Goal: Task Accomplishment & Management: Manage account settings

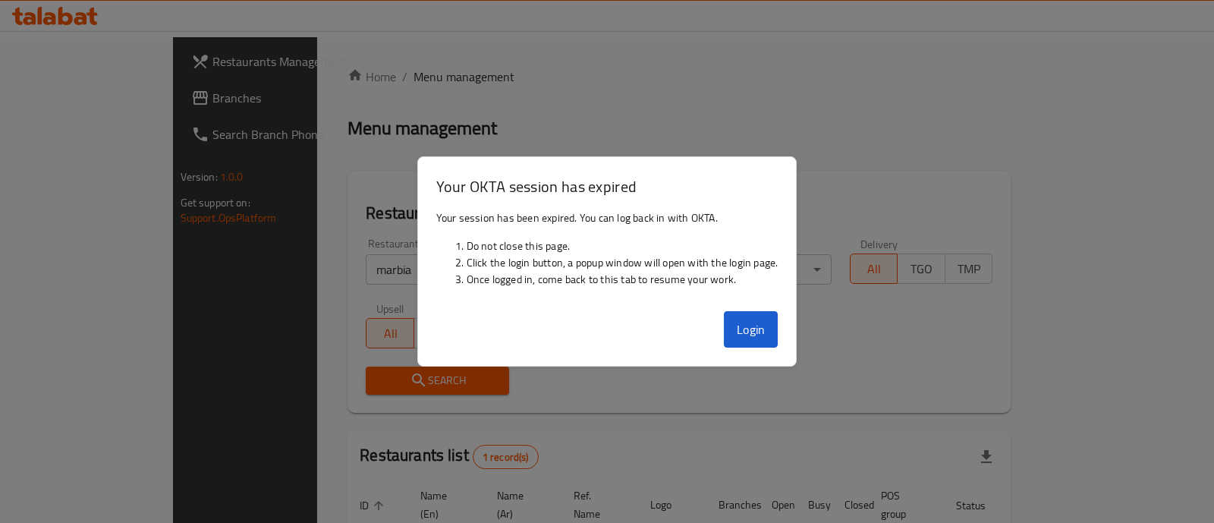
scroll to position [124, 0]
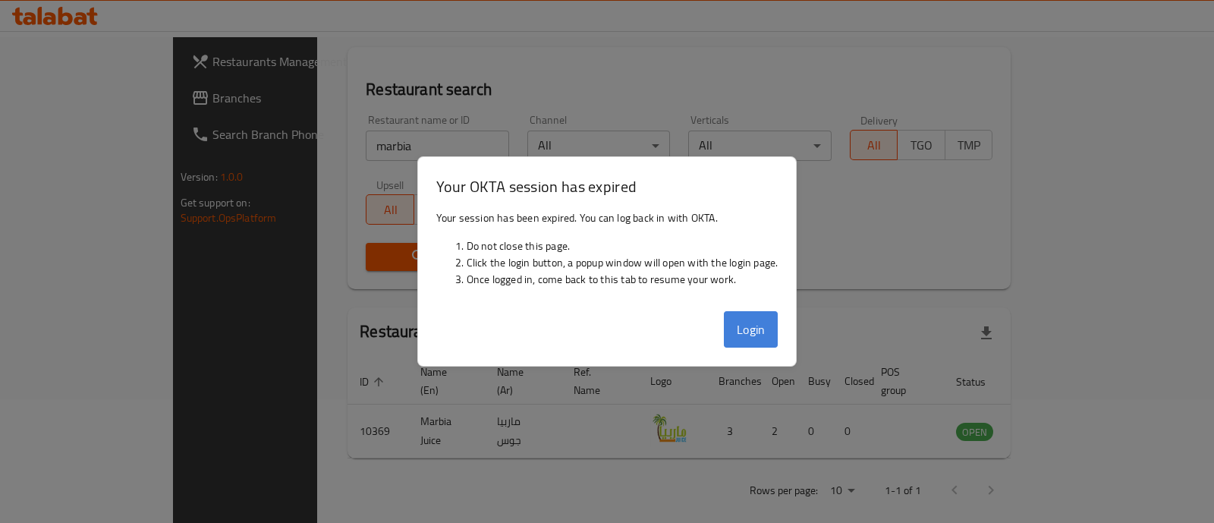
click at [750, 326] on button "Login" at bounding box center [751, 329] width 55 height 36
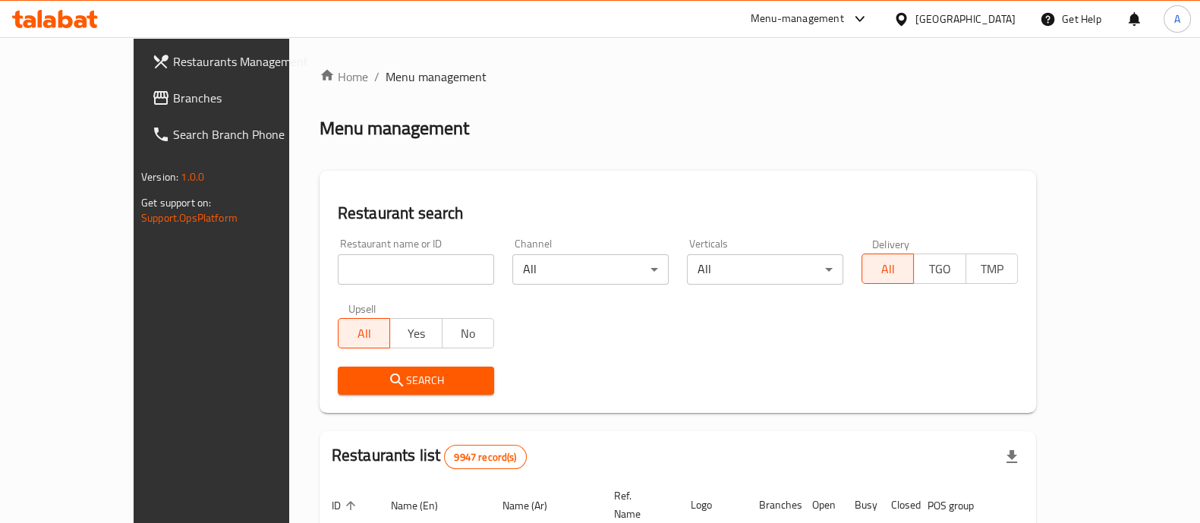
click at [338, 277] on input "search" at bounding box center [416, 269] width 156 height 30
type input "n"
type input "beef ha"
click at [350, 376] on span "Search" at bounding box center [416, 380] width 132 height 19
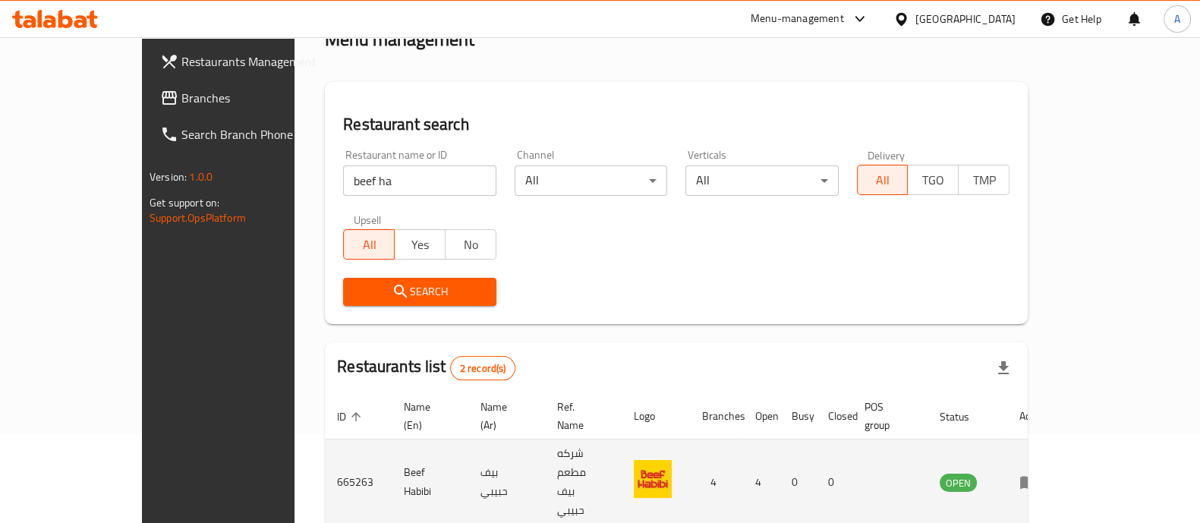
scroll to position [178, 0]
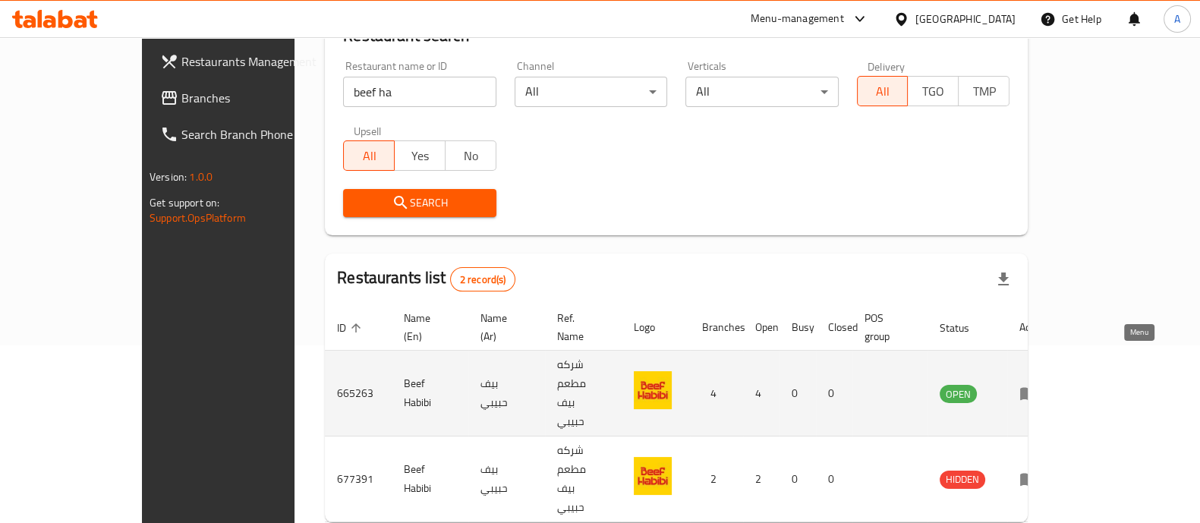
click at [1037, 388] on icon "enhanced table" at bounding box center [1028, 394] width 17 height 13
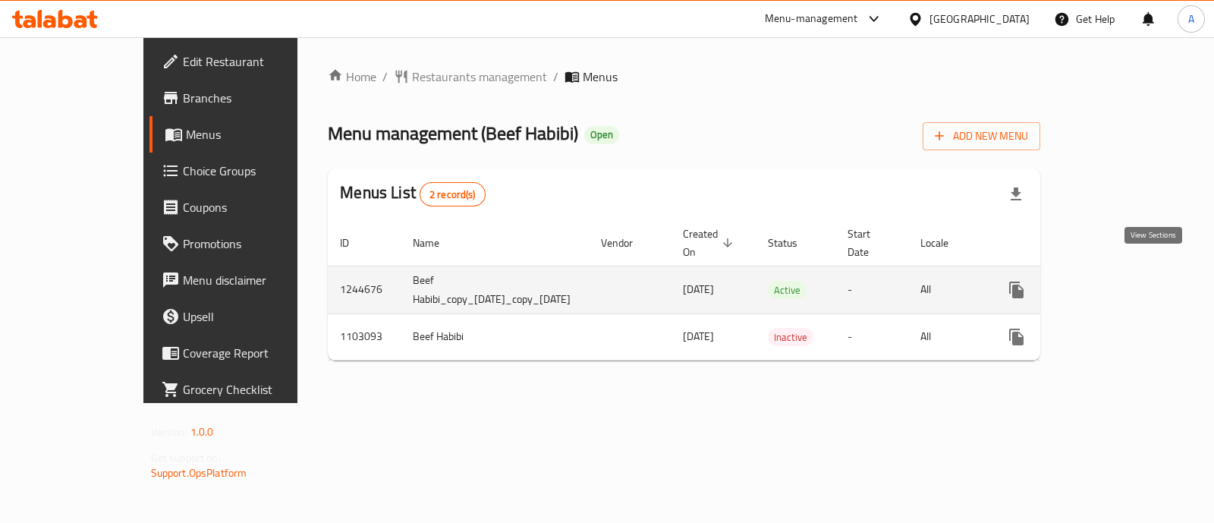
click at [1135, 281] on icon "enhanced table" at bounding box center [1126, 290] width 18 height 18
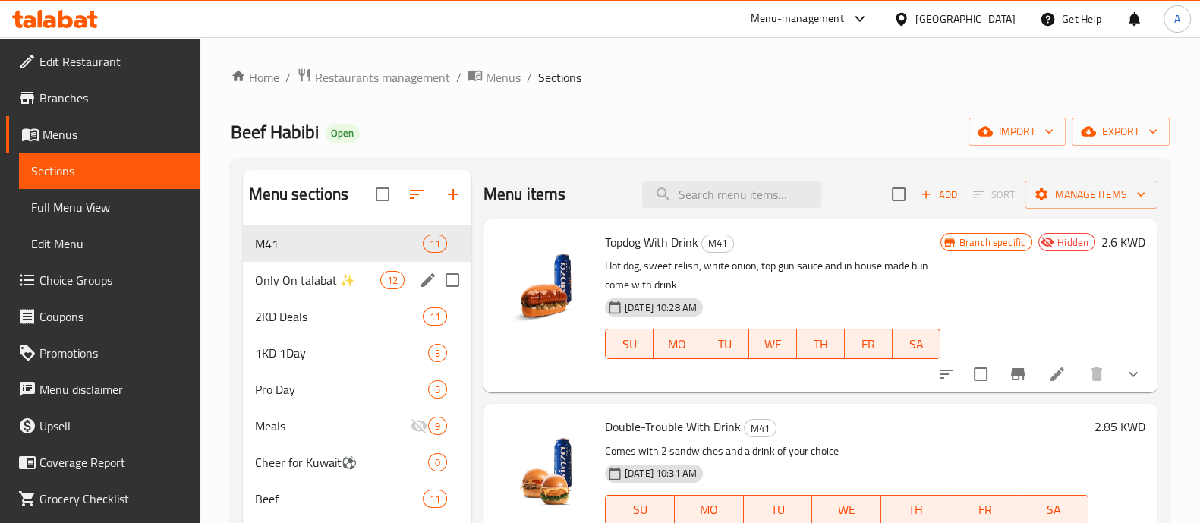
click at [307, 289] on div "Only On talabat ✨ 12" at bounding box center [357, 280] width 228 height 36
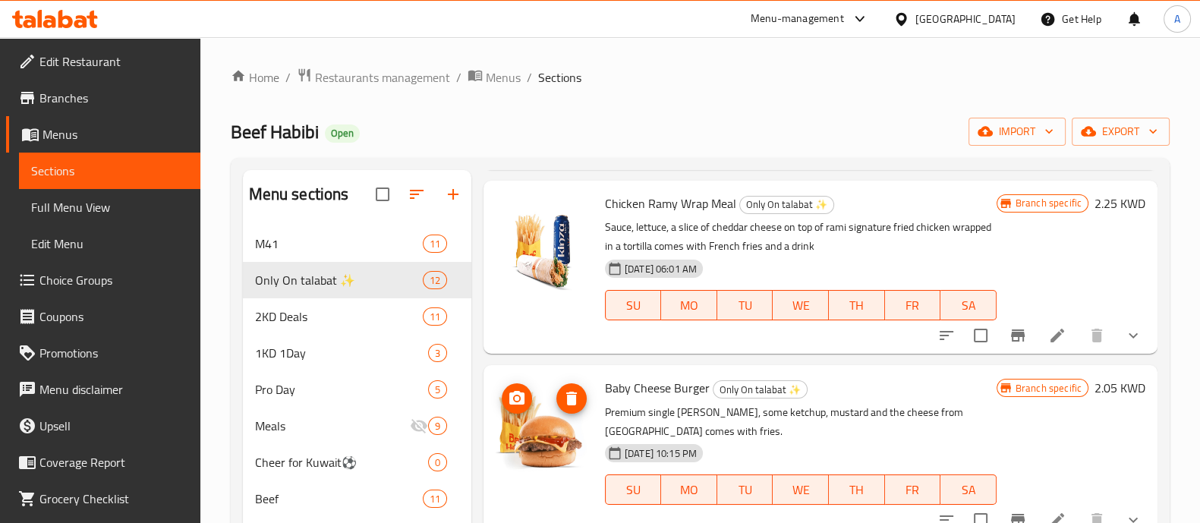
scroll to position [1441, 0]
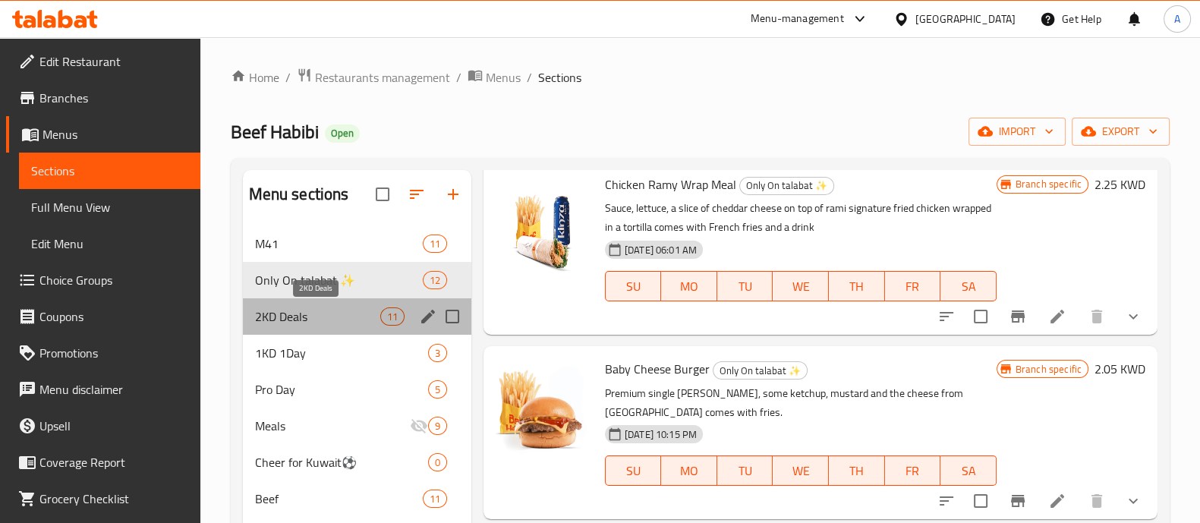
click at [297, 314] on span "2KD Deals" at bounding box center [317, 316] width 125 height 18
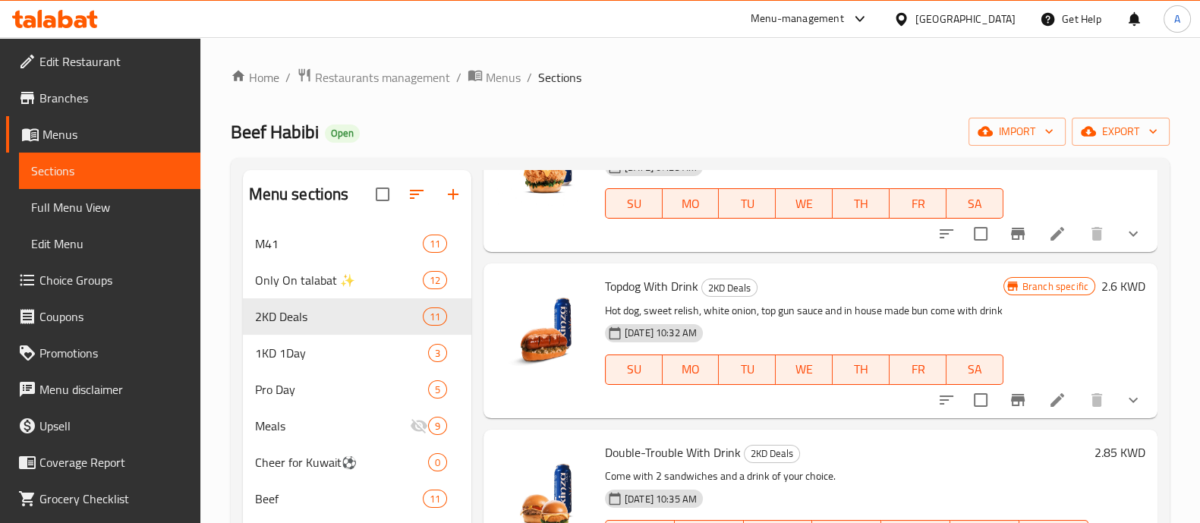
scroll to position [854, 0]
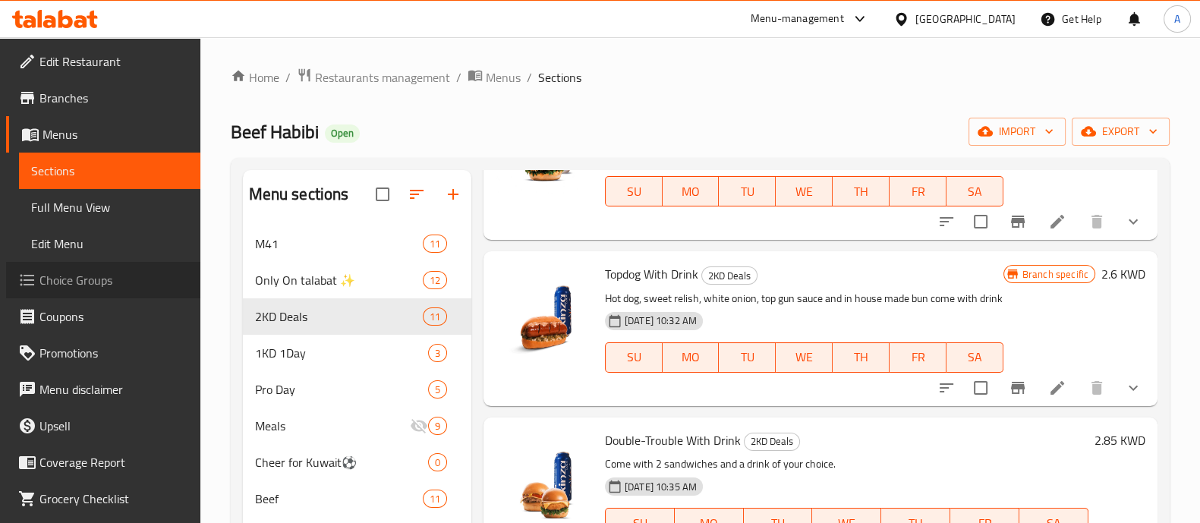
click at [110, 283] on span "Choice Groups" at bounding box center [113, 280] width 149 height 18
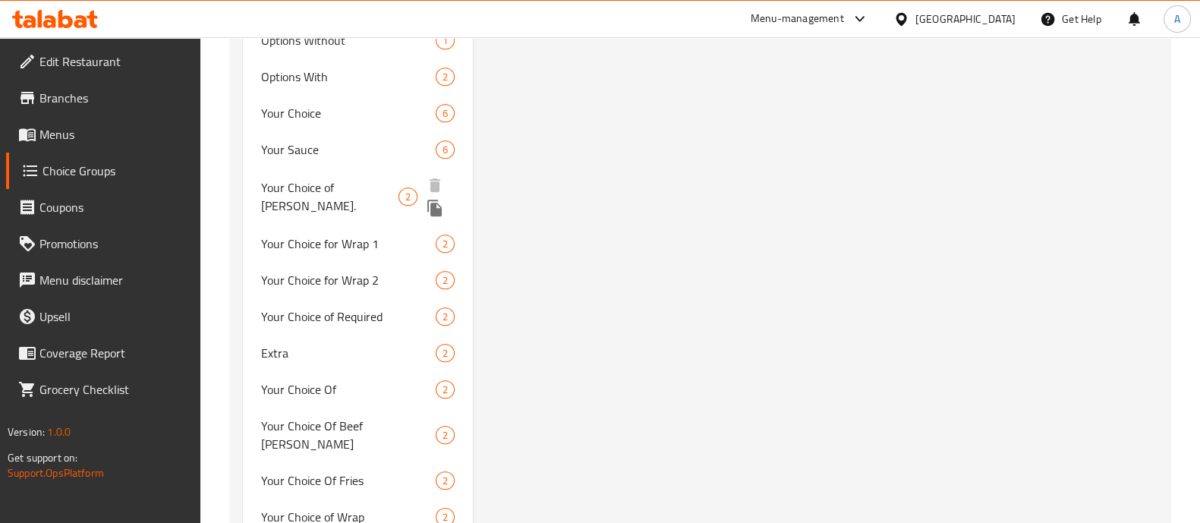
scroll to position [1327, 0]
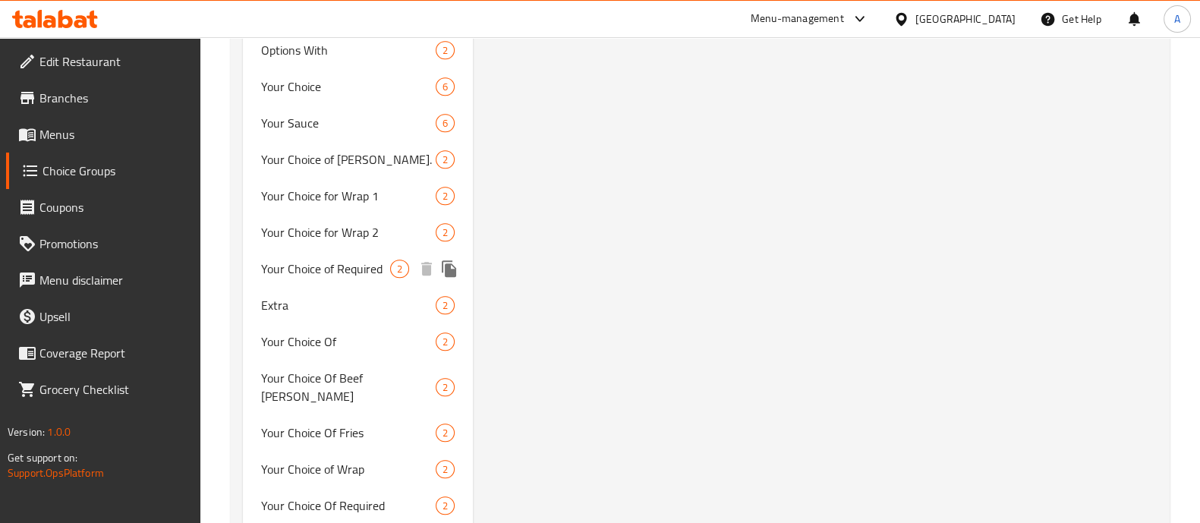
click at [311, 269] on span "Your Choice of Required" at bounding box center [325, 269] width 129 height 18
type input "Your Choice of Required"
type input "اختيارك للمطلوب"
type input "1"
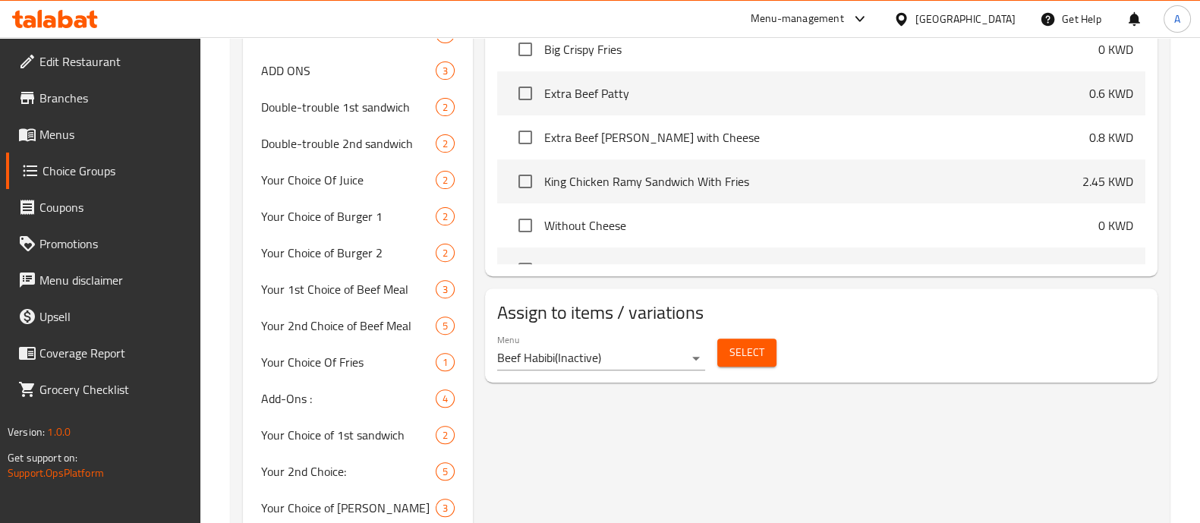
scroll to position [758, 0]
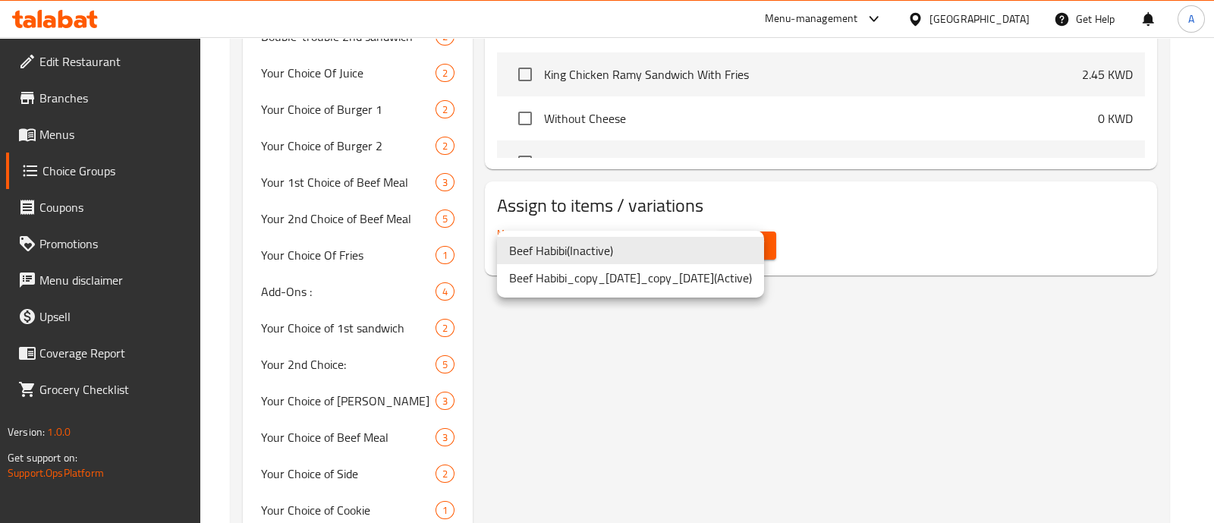
click at [1187, 272] on div at bounding box center [607, 261] width 1214 height 523
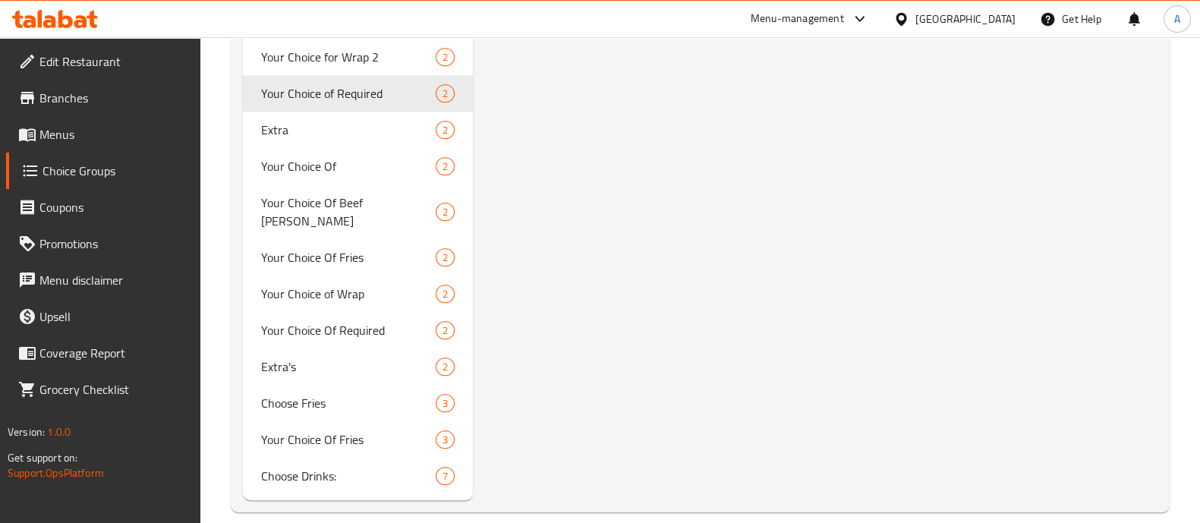
scroll to position [1503, 0]
click at [282, 320] on span "Your Choice Of Required" at bounding box center [325, 329] width 129 height 18
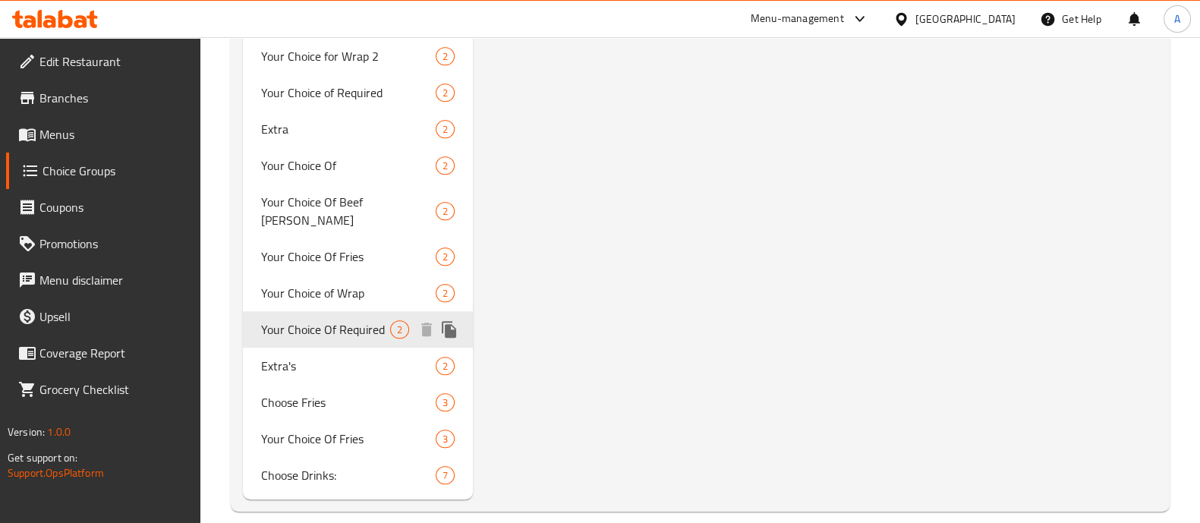
type input "Your Choice Of Required"
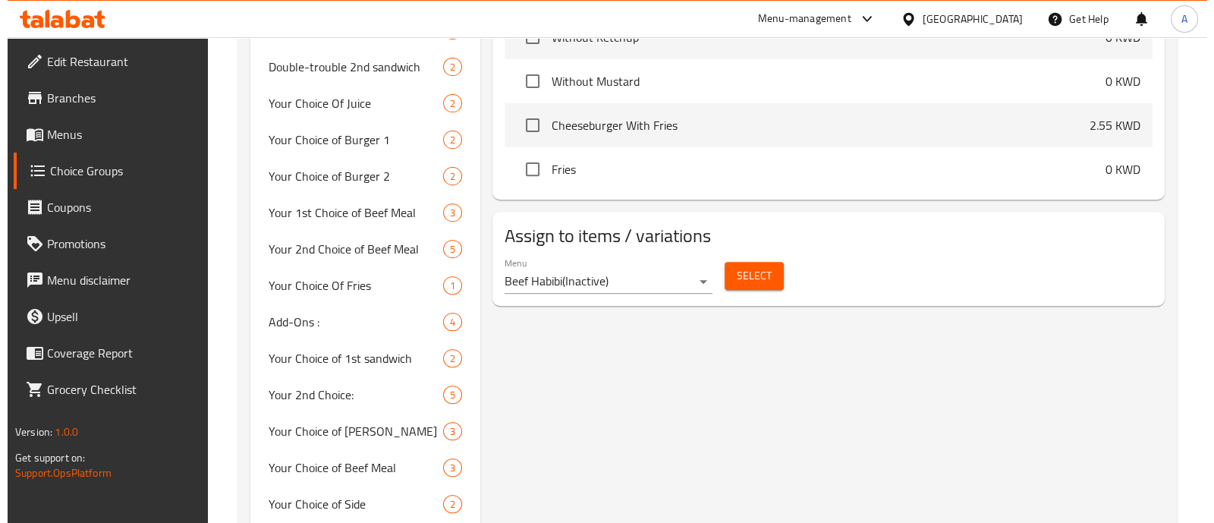
scroll to position [650, 0]
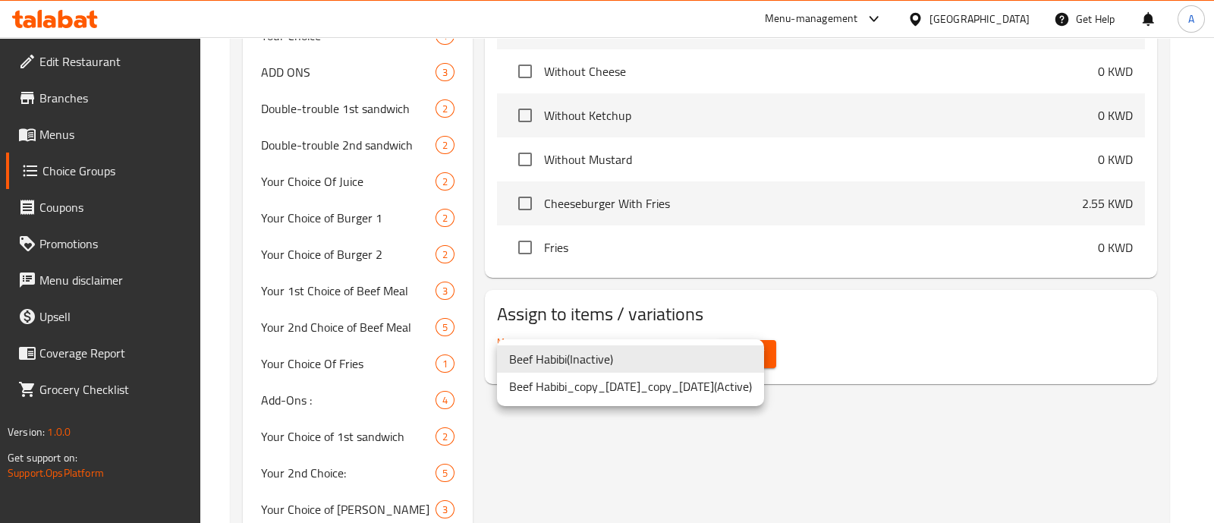
click at [565, 395] on li "Beef Habibi_copy_[DATE]_copy_[DATE] ( Active )" at bounding box center [630, 386] width 267 height 27
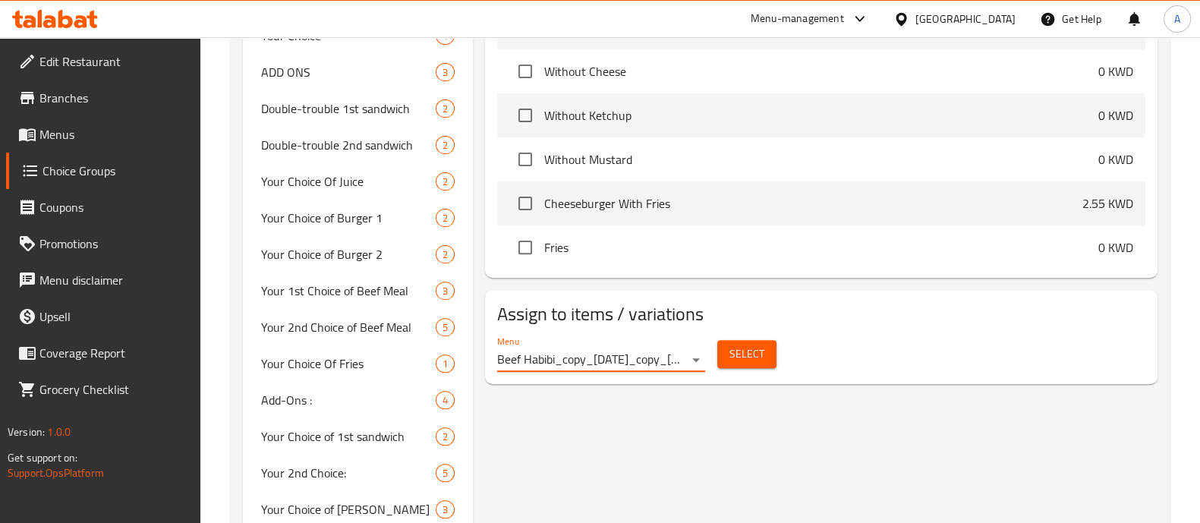
click at [739, 355] on span "Select" at bounding box center [746, 354] width 35 height 19
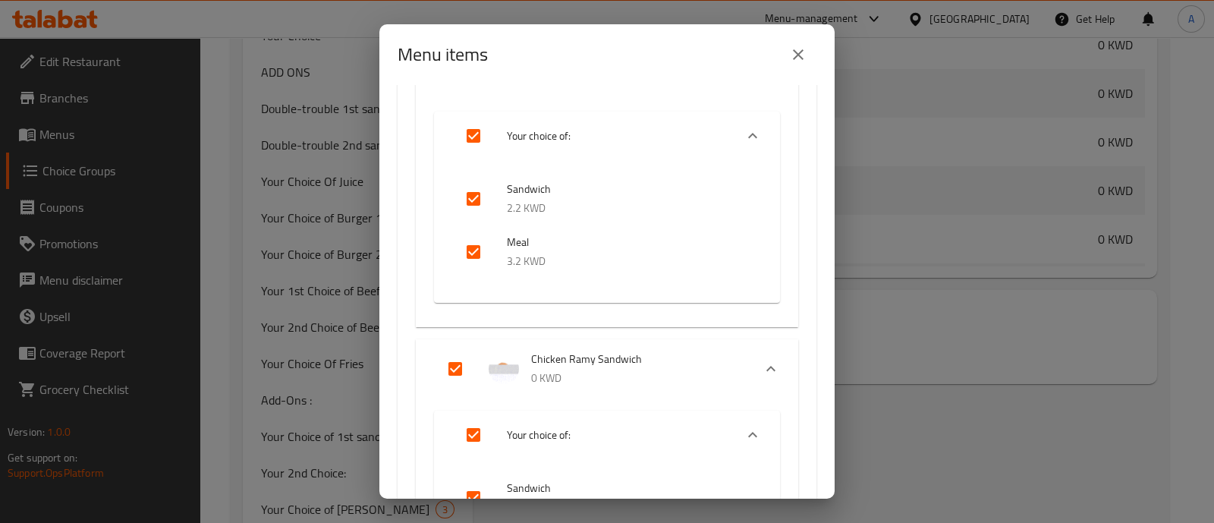
scroll to position [569, 0]
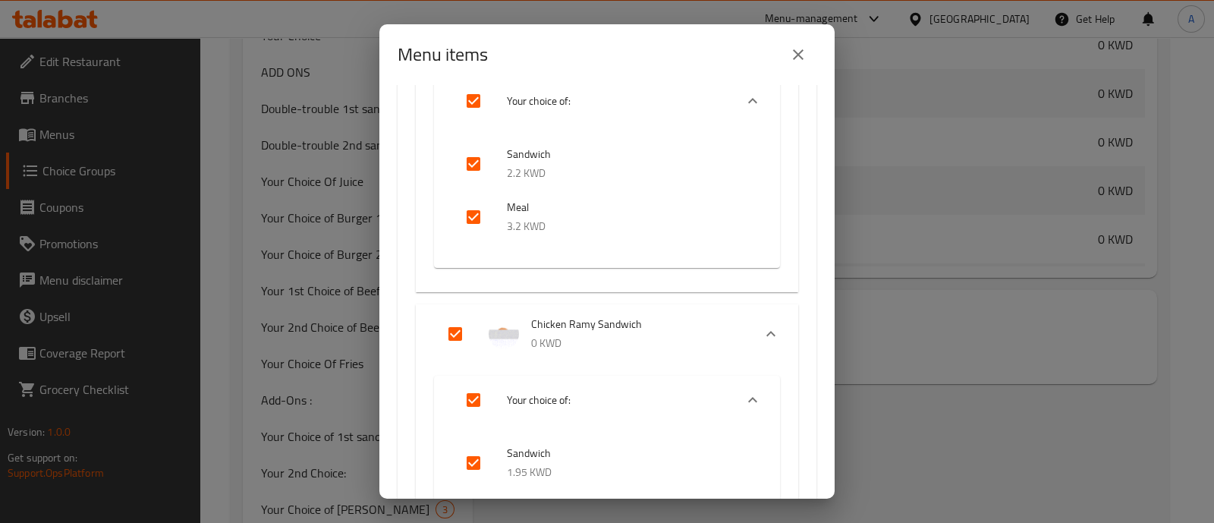
click at [455, 332] on input "Expand" at bounding box center [455, 334] width 36 height 36
checkbox input "false"
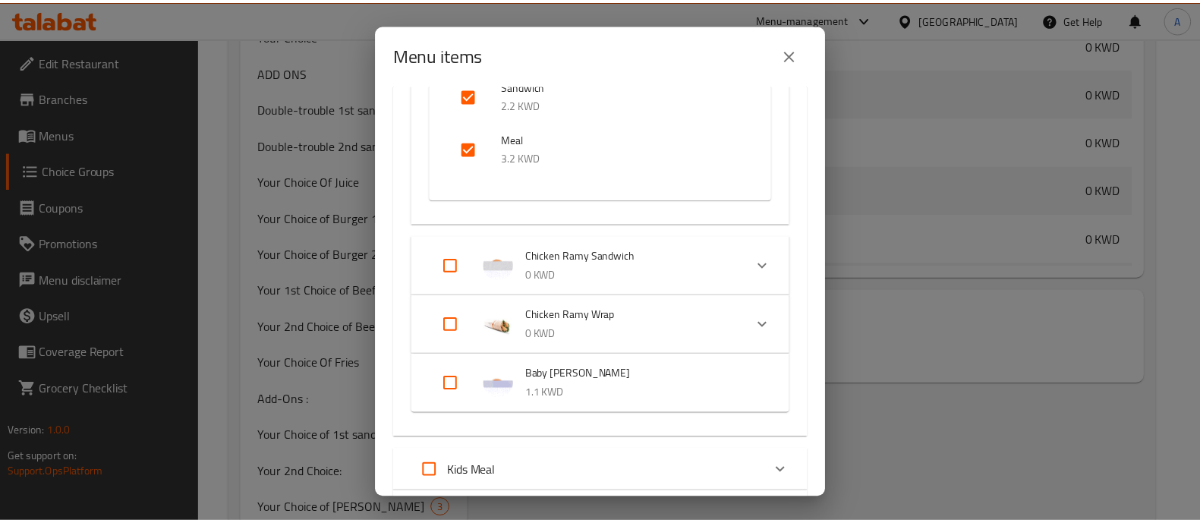
scroll to position [949, 0]
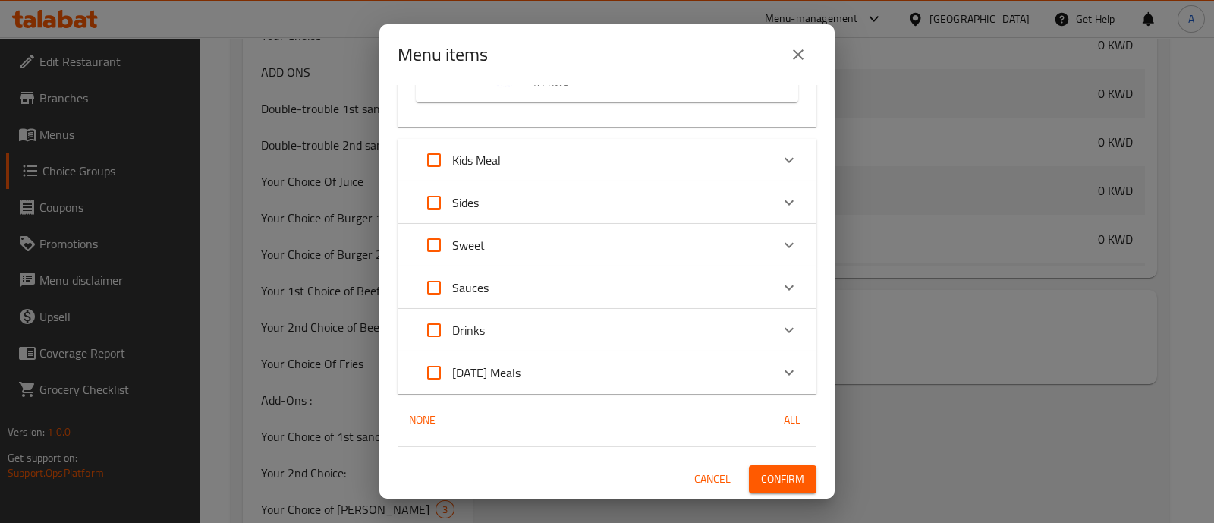
click at [763, 470] on span "Confirm" at bounding box center [782, 479] width 43 height 19
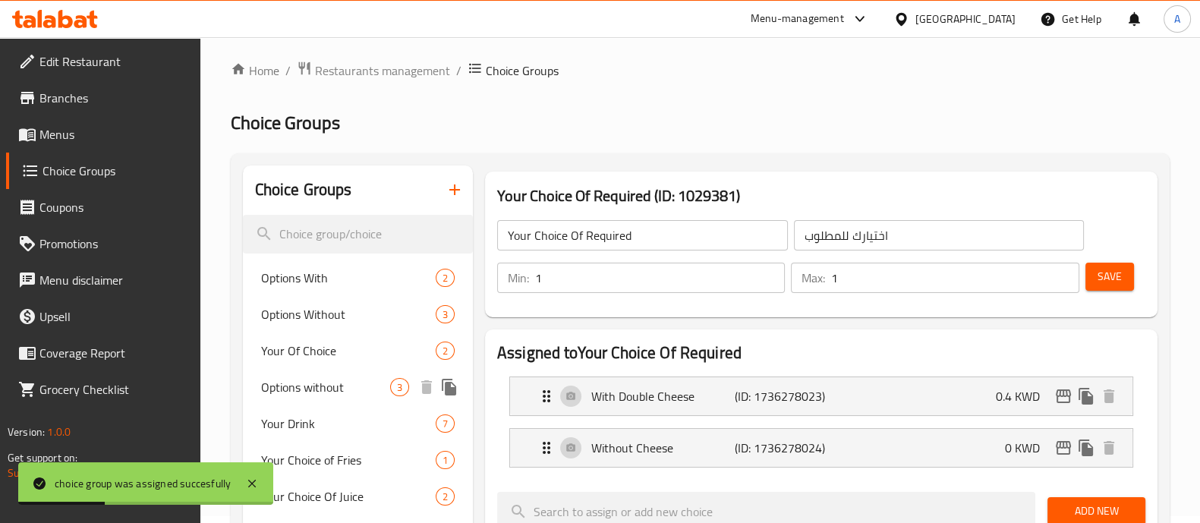
scroll to position [0, 0]
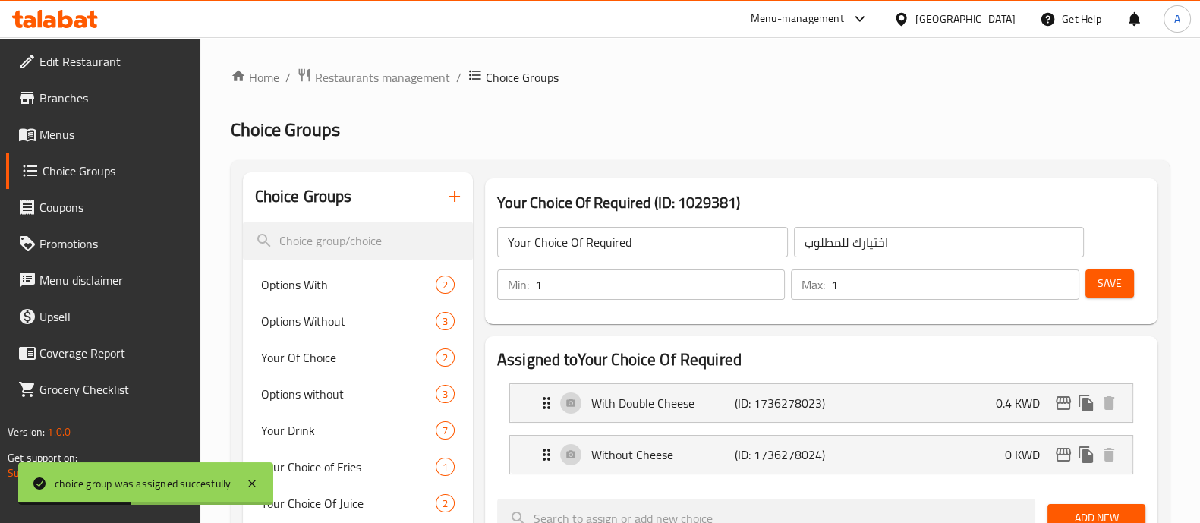
click at [92, 131] on span "Menus" at bounding box center [113, 134] width 149 height 18
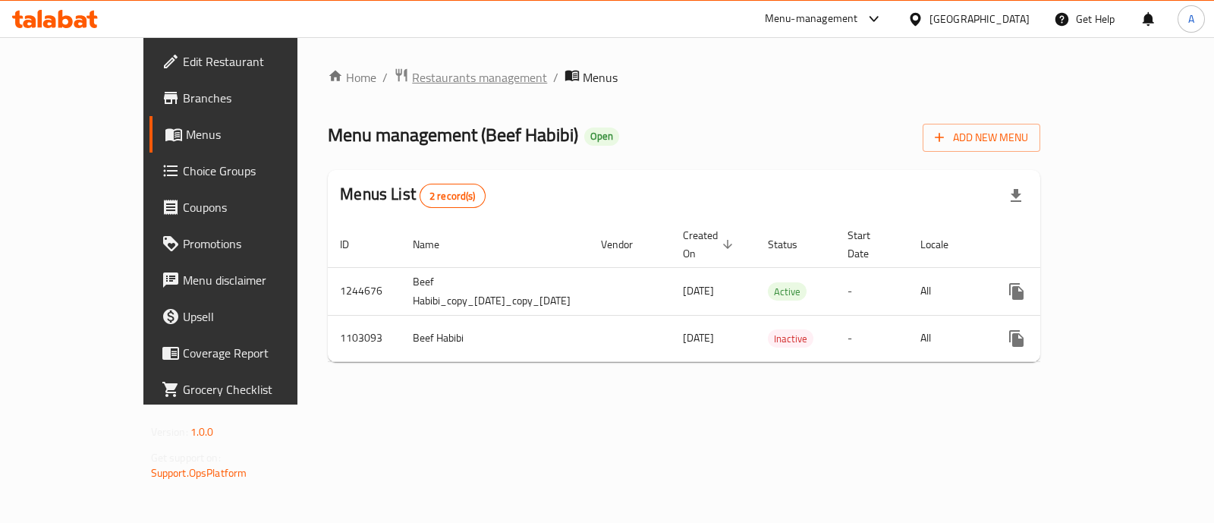
click at [412, 68] on span "Restaurants management" at bounding box center [479, 77] width 135 height 18
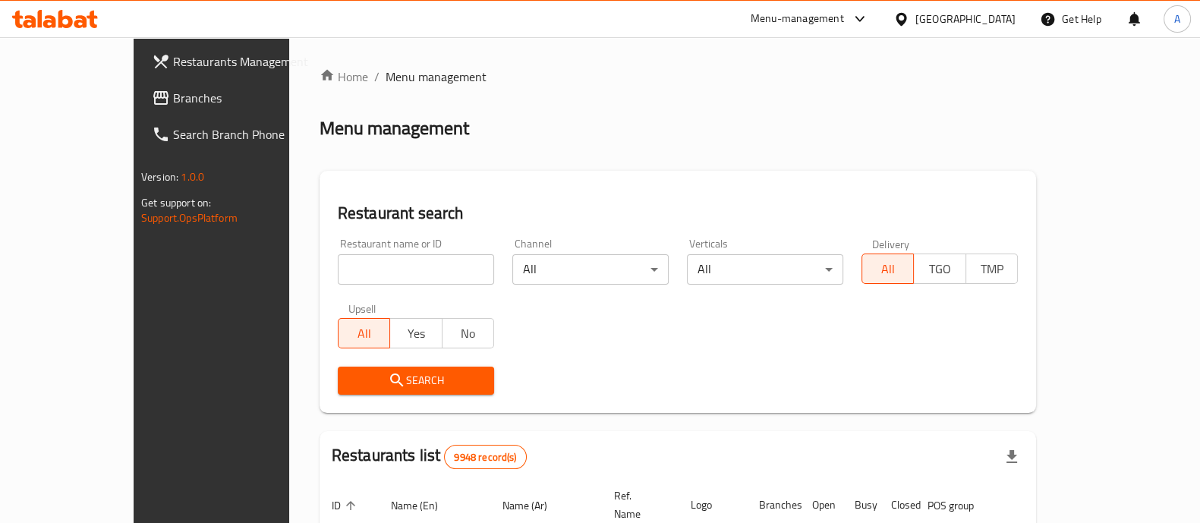
click at [338, 272] on input "search" at bounding box center [416, 269] width 156 height 30
type input "al [DEMOGRAPHIC_DATA]"
click at [353, 386] on span "Search" at bounding box center [416, 380] width 132 height 19
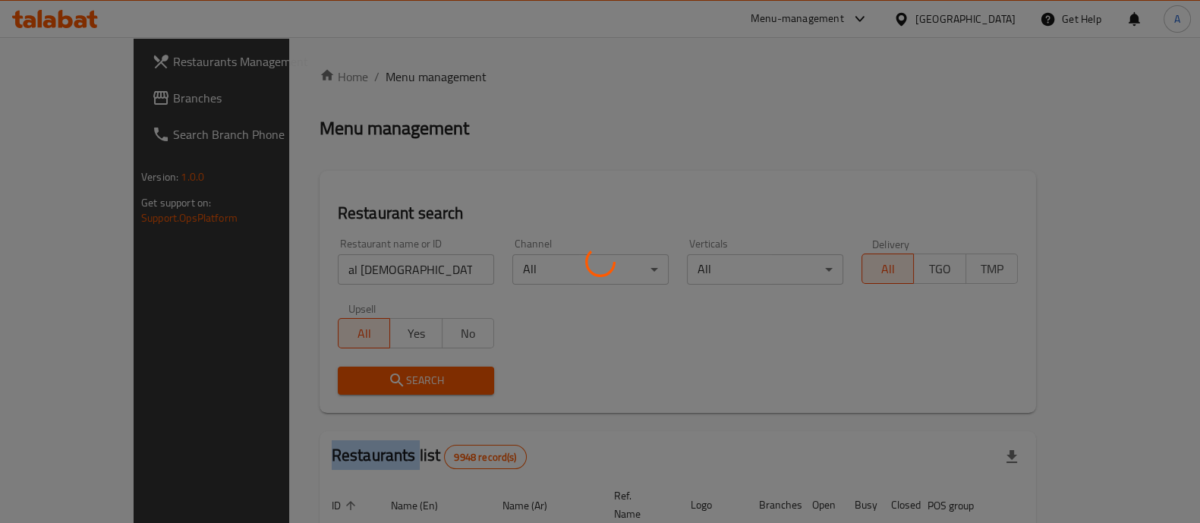
click at [353, 386] on div at bounding box center [600, 261] width 1200 height 523
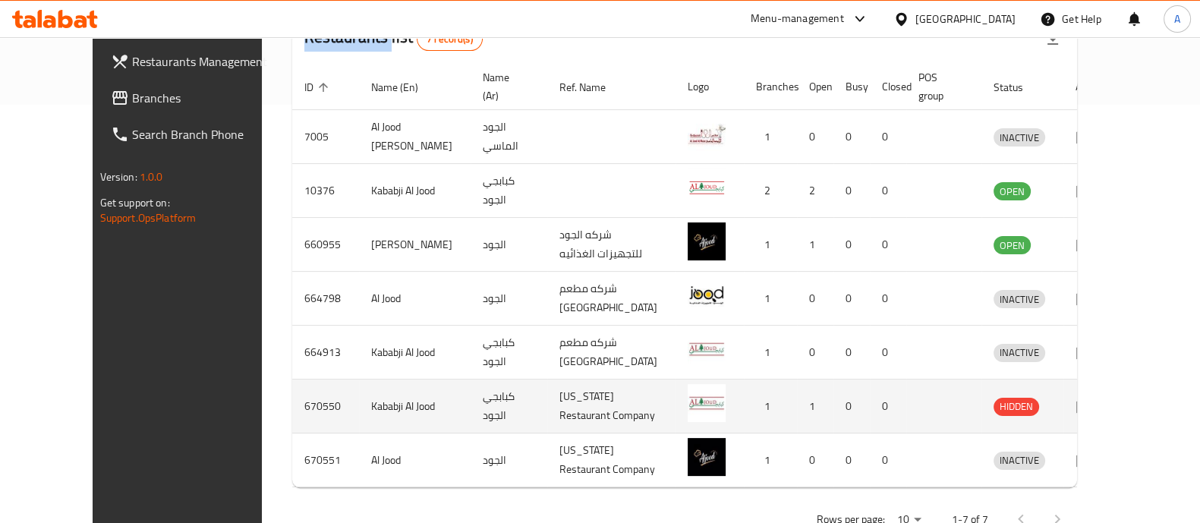
scroll to position [448, 0]
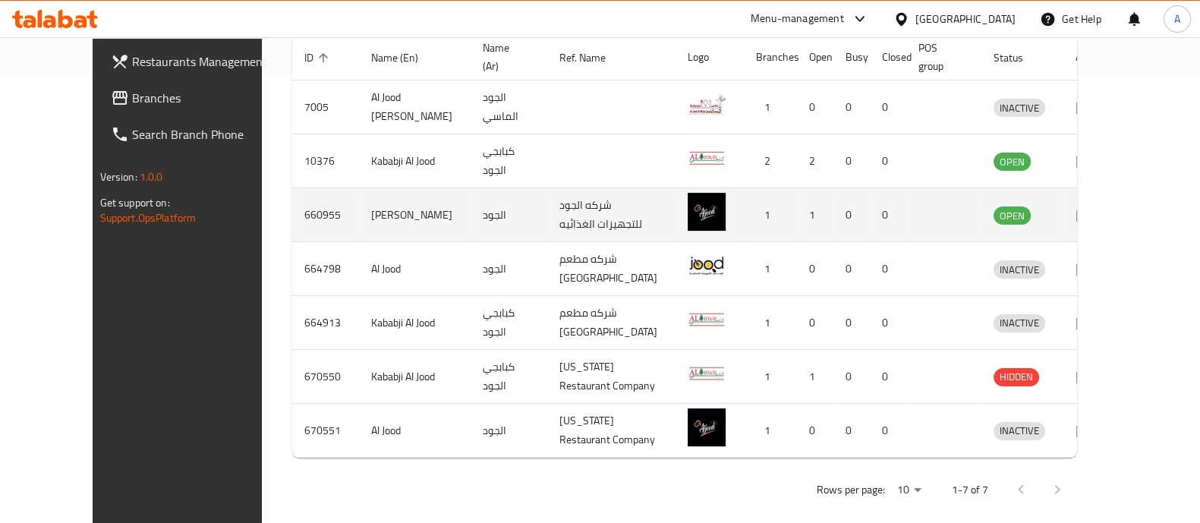
click at [1093, 209] on icon "enhanced table" at bounding box center [1084, 215] width 17 height 13
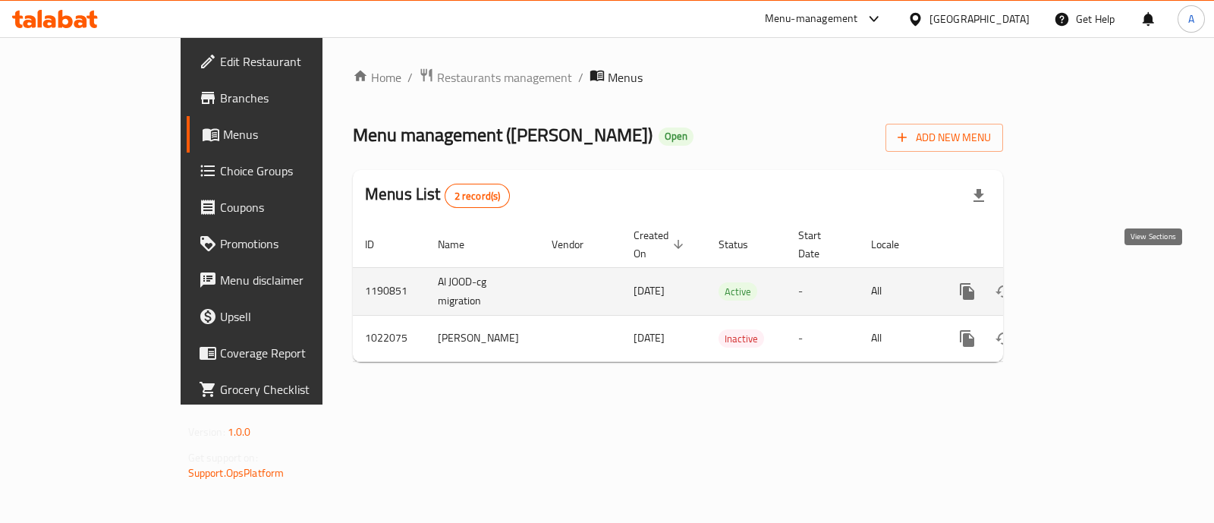
click at [1086, 282] on icon "enhanced table" at bounding box center [1077, 291] width 18 height 18
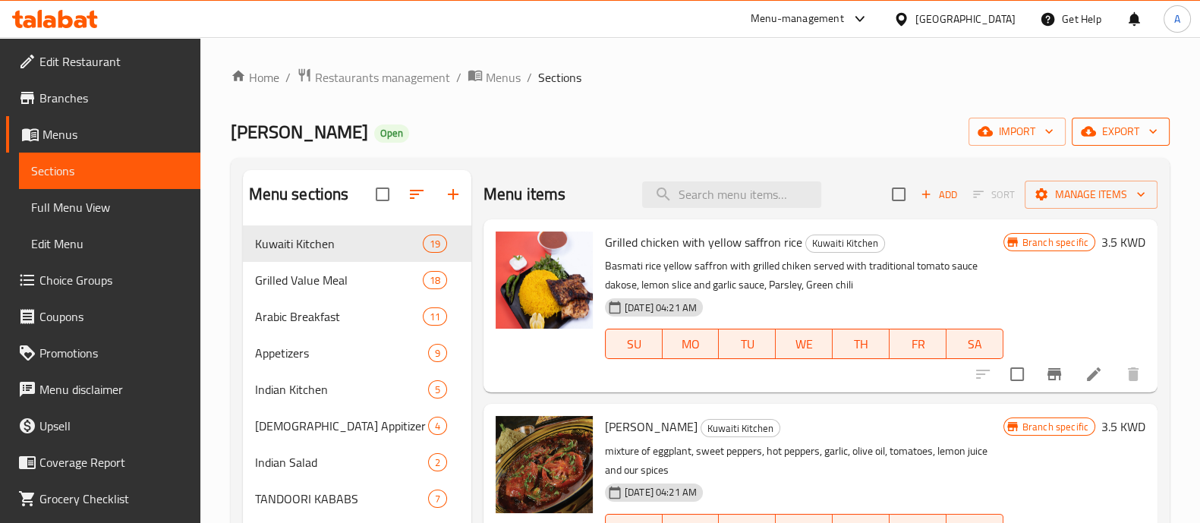
click at [1096, 140] on span "export" at bounding box center [1121, 131] width 74 height 19
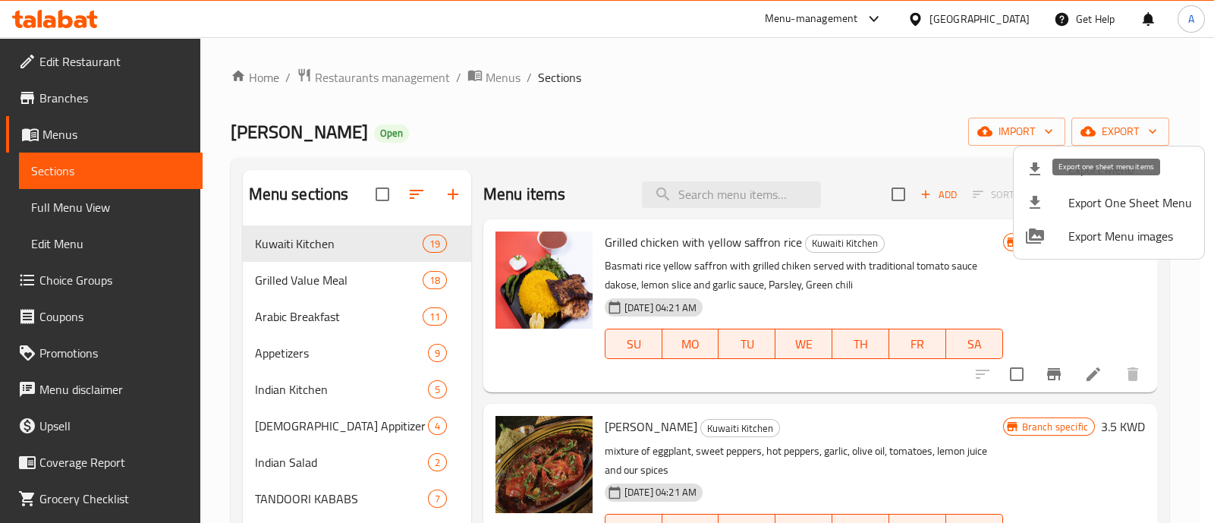
click at [1114, 198] on span "Export One Sheet Menu" at bounding box center [1130, 203] width 124 height 18
click at [417, 75] on div at bounding box center [607, 261] width 1214 height 523
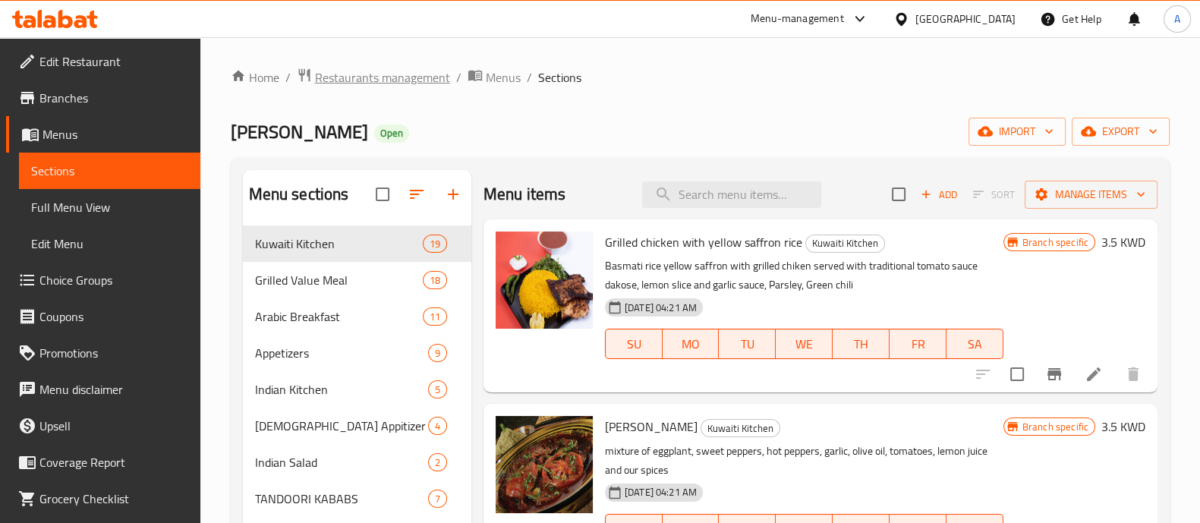
click at [417, 74] on span "Restaurants management" at bounding box center [382, 77] width 135 height 18
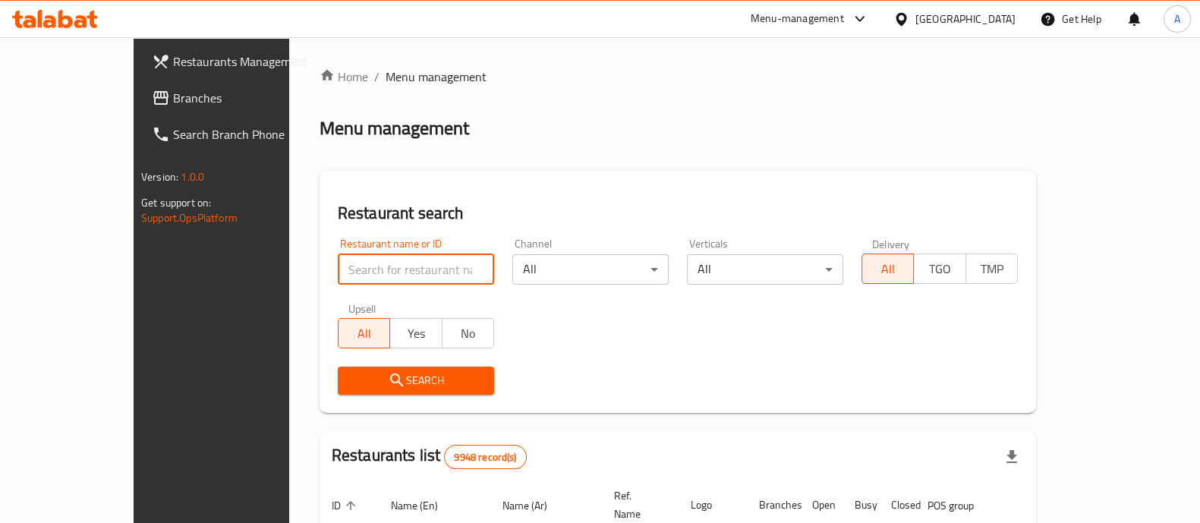
click at [370, 269] on input "search" at bounding box center [416, 269] width 156 height 30
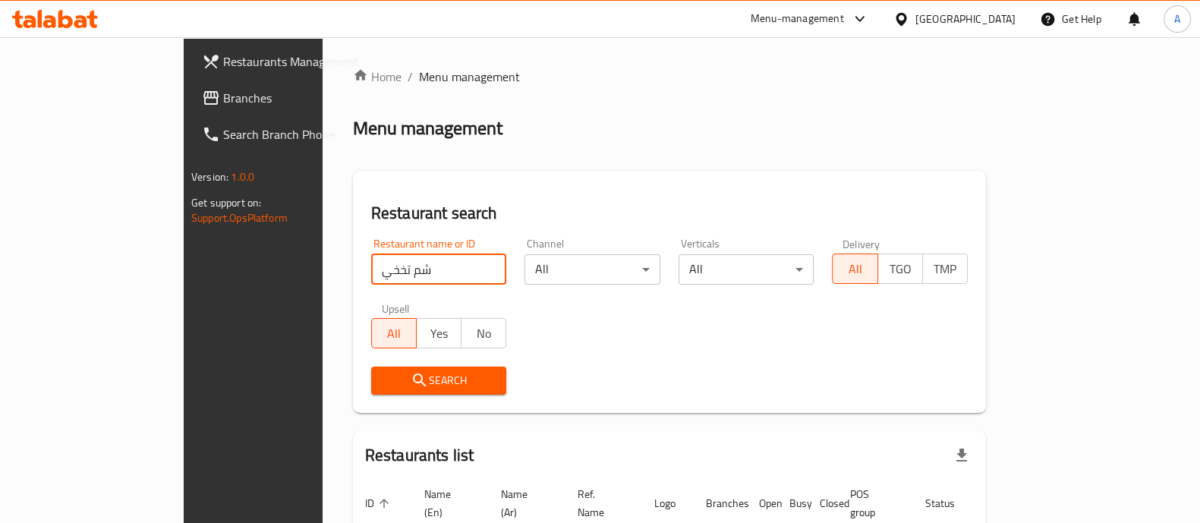
drag, startPoint x: 370, startPoint y: 269, endPoint x: 234, endPoint y: 272, distance: 136.6
click at [353, 272] on div "Restaurant search Restaurant name or ID شم تخخي Restaurant name or ID Channel A…" at bounding box center [669, 292] width 633 height 242
type input "al [DEMOGRAPHIC_DATA]"
click button "Search" at bounding box center [439, 381] width 136 height 28
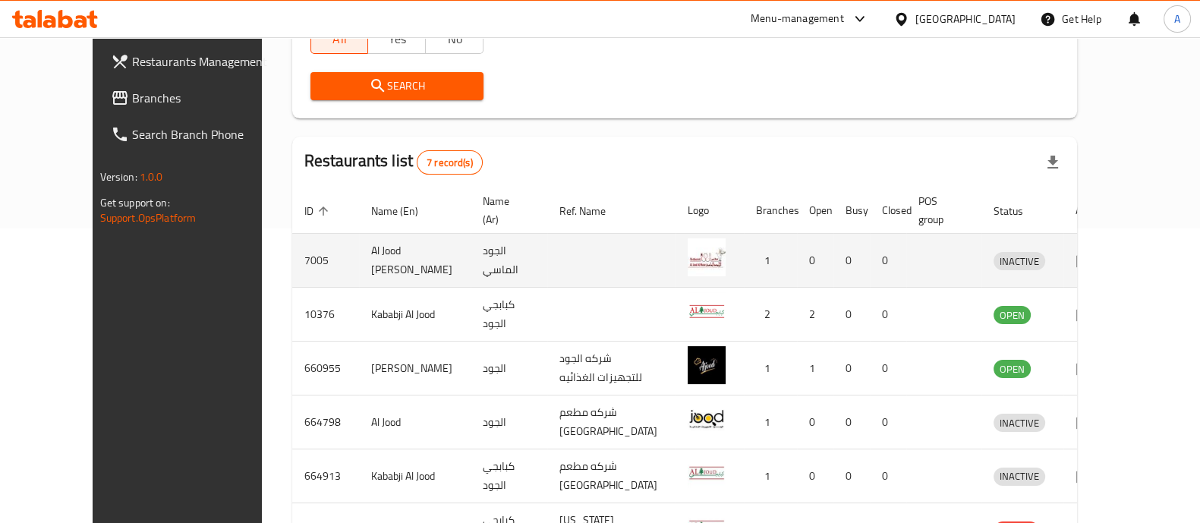
scroll to position [258, 0]
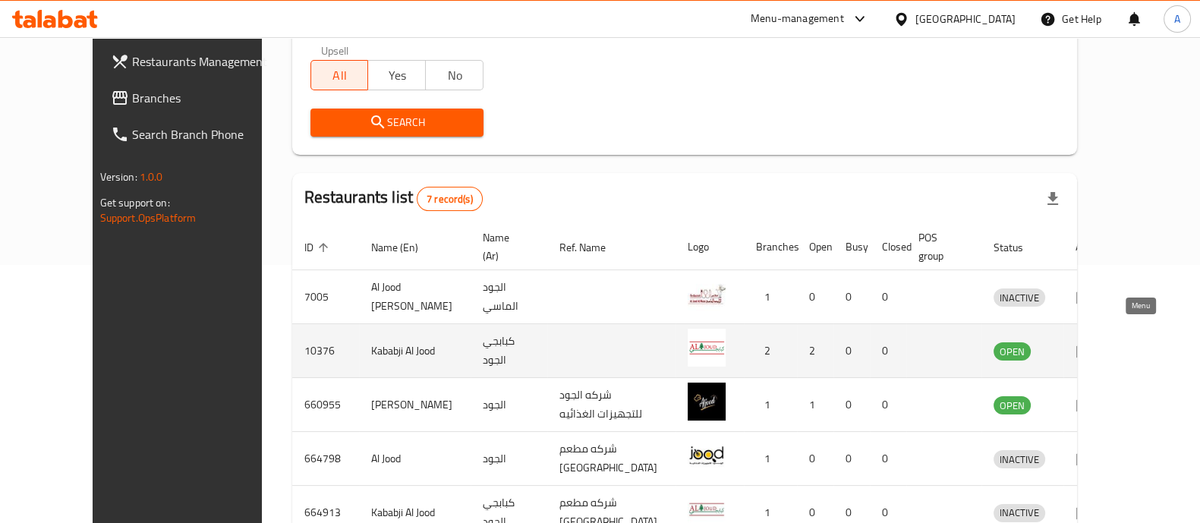
click at [1094, 341] on icon "enhanced table" at bounding box center [1084, 350] width 18 height 18
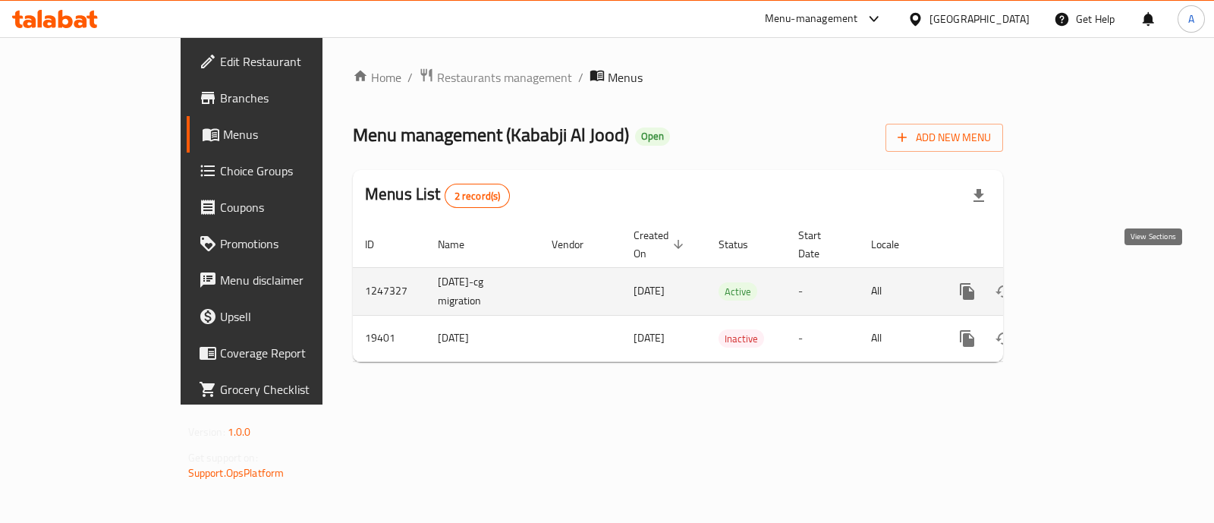
click at [1086, 282] on icon "enhanced table" at bounding box center [1077, 291] width 18 height 18
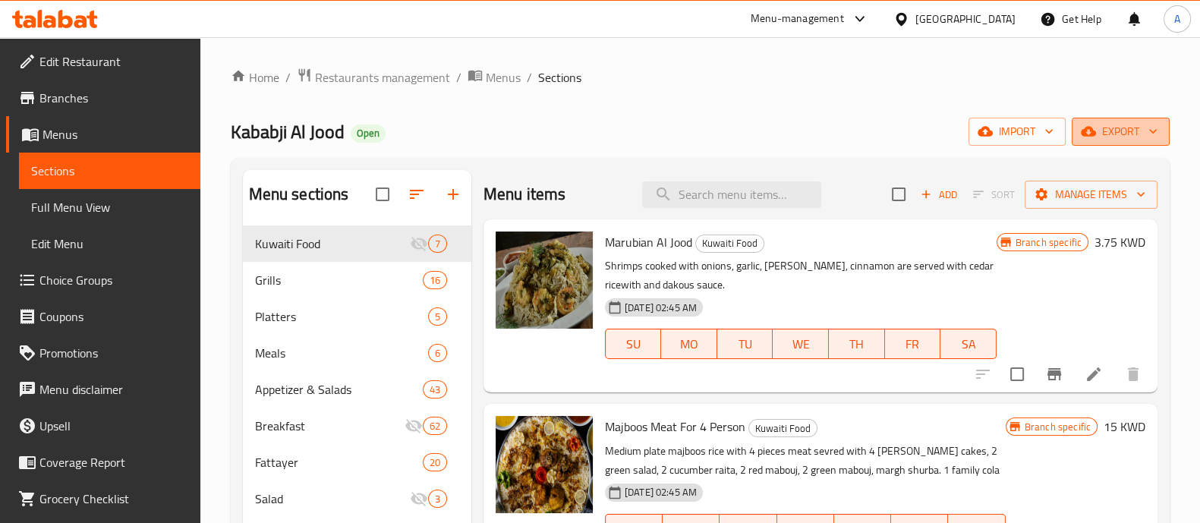
click at [1118, 128] on span "export" at bounding box center [1121, 131] width 74 height 19
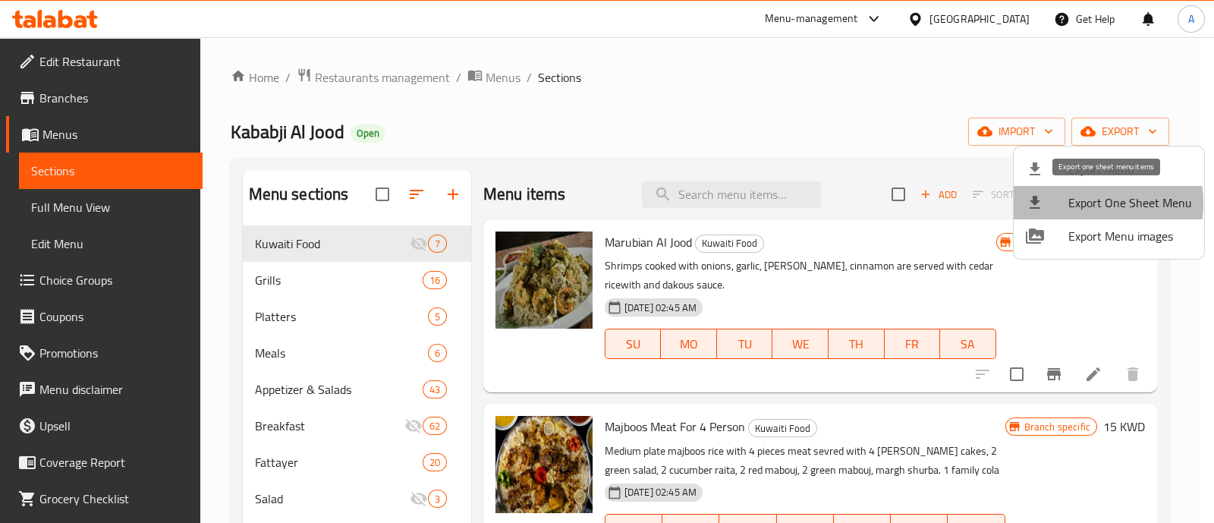
click at [1075, 203] on span "Export One Sheet Menu" at bounding box center [1130, 203] width 124 height 18
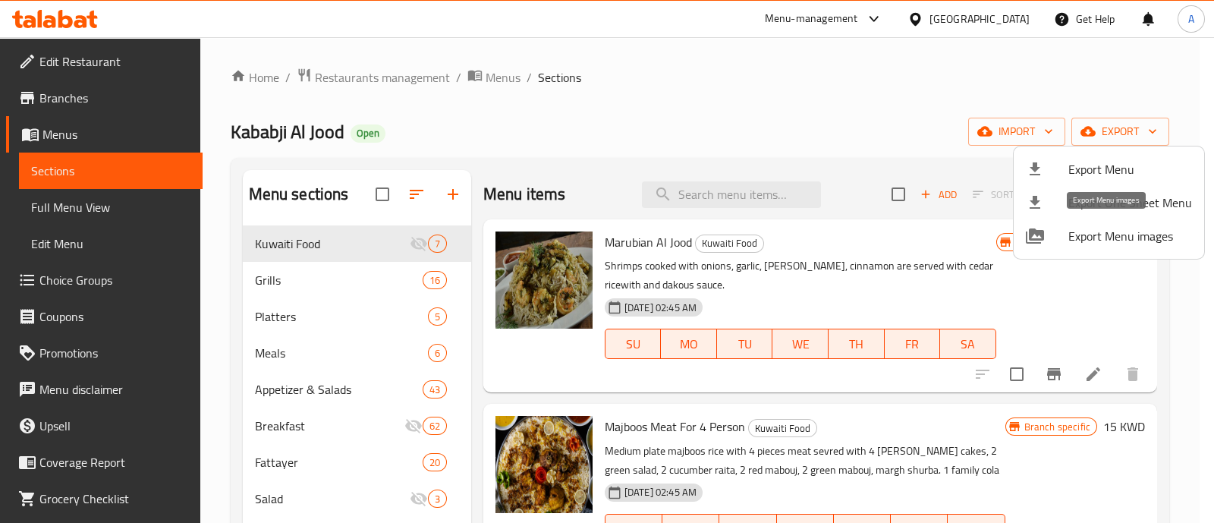
click at [1086, 241] on span "Export Menu images" at bounding box center [1130, 236] width 124 height 18
click at [345, 80] on div at bounding box center [607, 261] width 1214 height 523
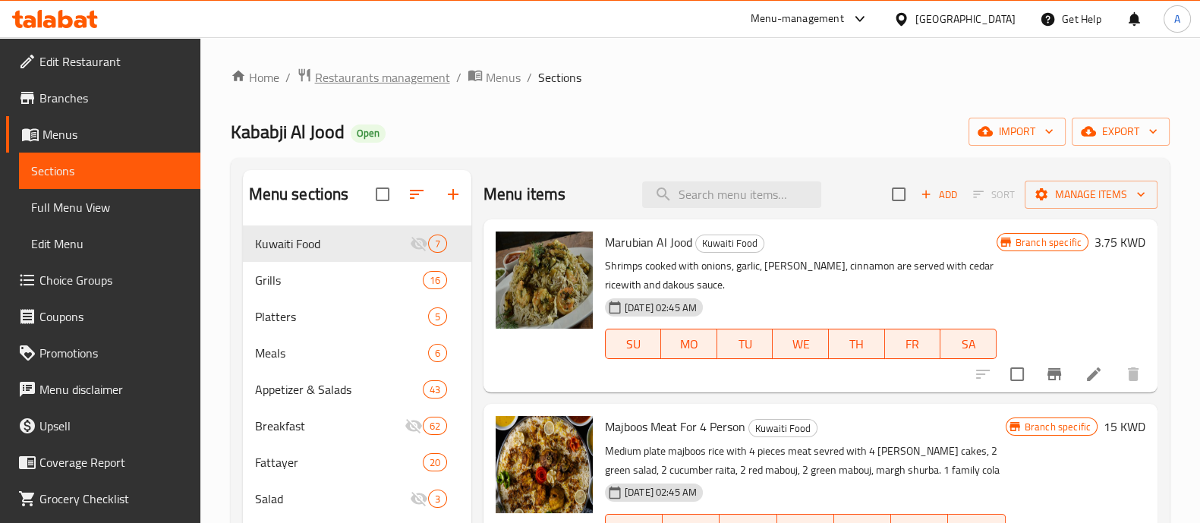
click at [345, 71] on span "Restaurants management" at bounding box center [382, 77] width 135 height 18
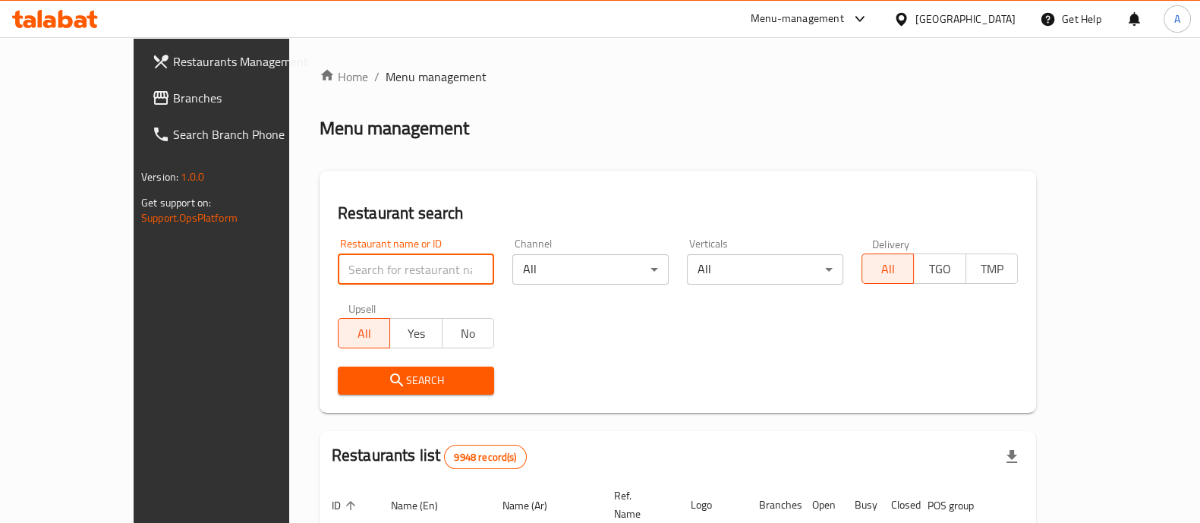
click at [353, 267] on input "search" at bounding box center [416, 269] width 156 height 30
type input "ش"
type input "al [DEMOGRAPHIC_DATA]"
click at [379, 374] on span "Search" at bounding box center [416, 380] width 132 height 19
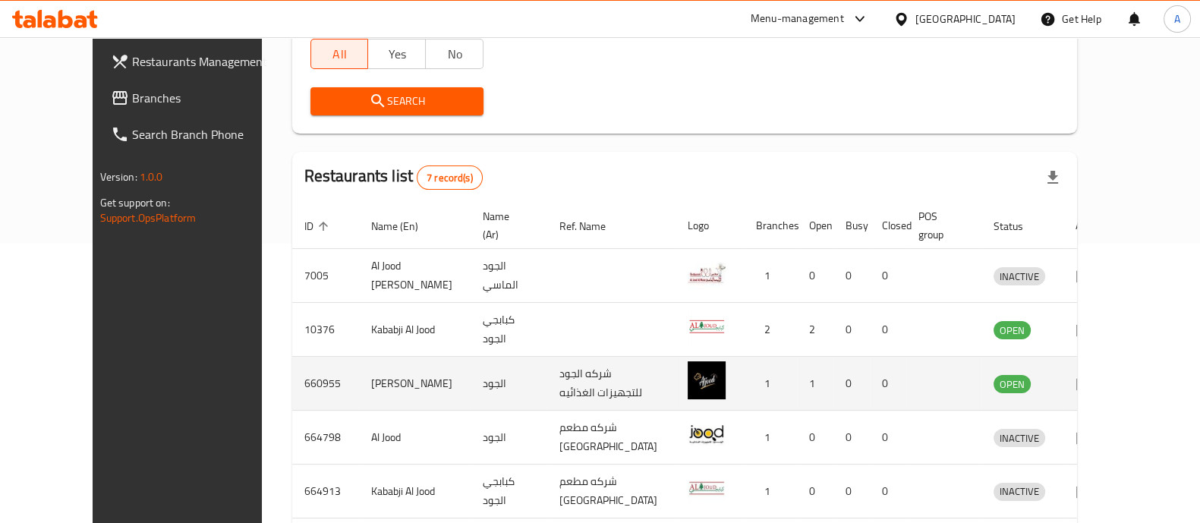
scroll to position [285, 0]
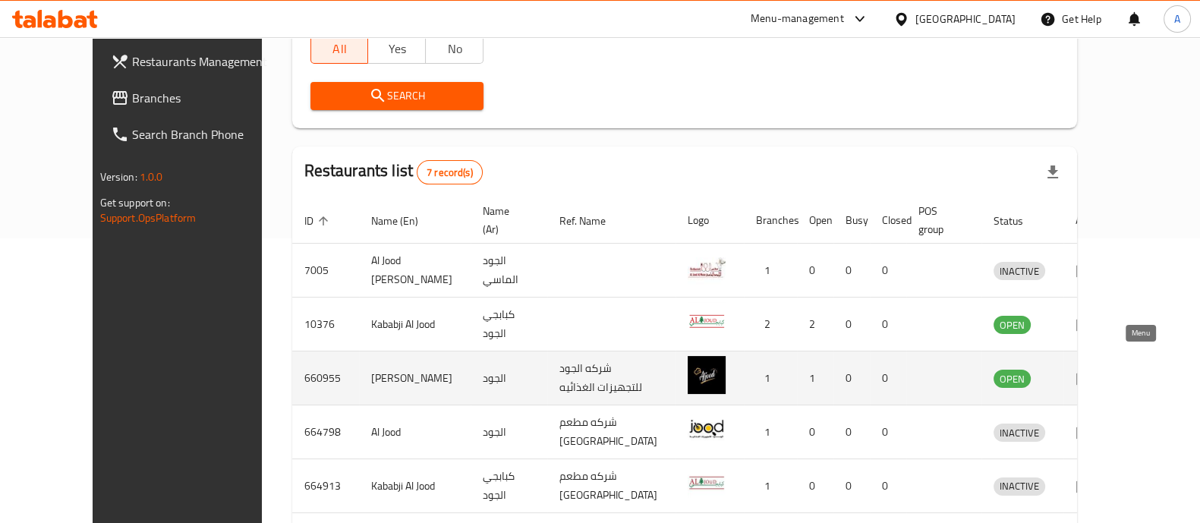
click at [1093, 373] on icon "enhanced table" at bounding box center [1084, 379] width 17 height 13
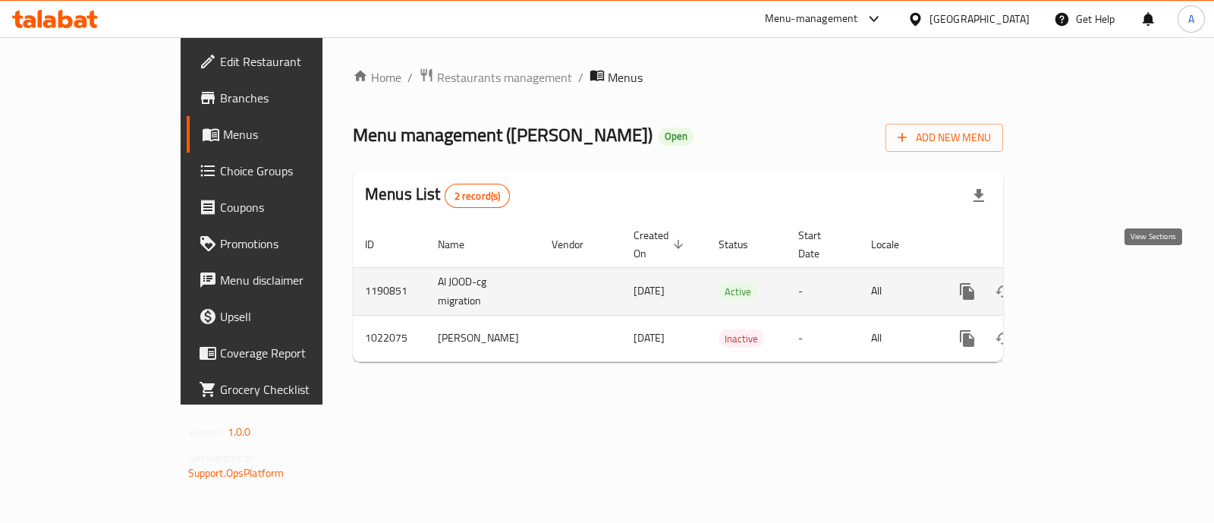
click at [1086, 282] on icon "enhanced table" at bounding box center [1077, 291] width 18 height 18
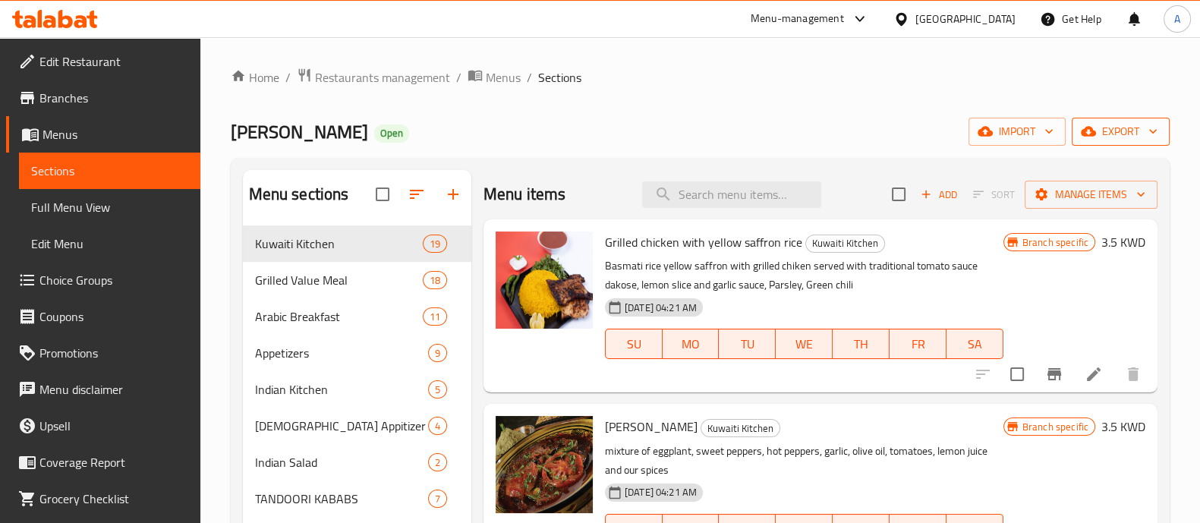
click at [1117, 141] on span "export" at bounding box center [1121, 131] width 74 height 19
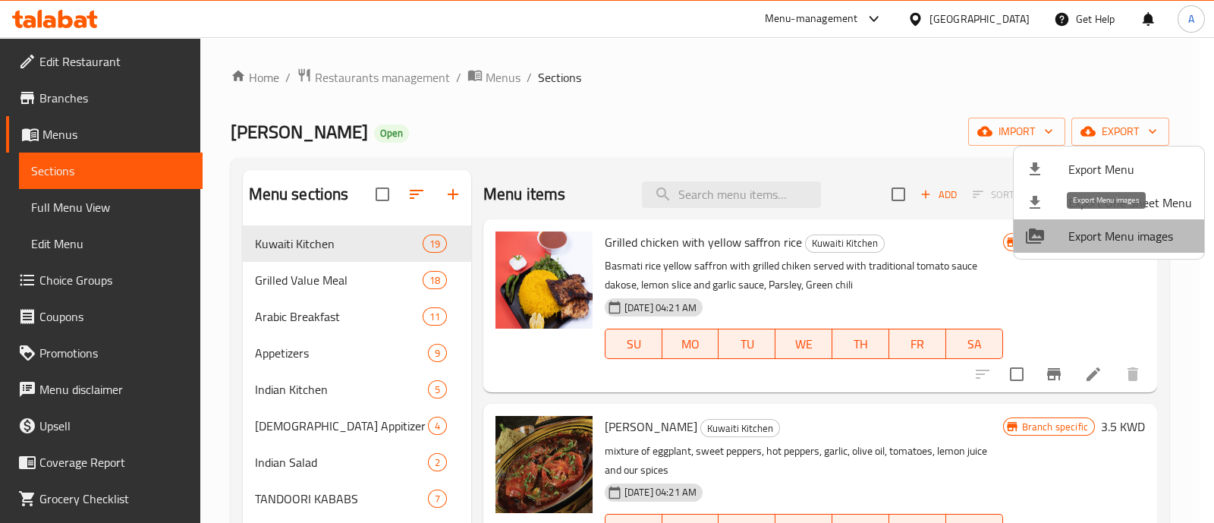
click at [1115, 234] on span "Export Menu images" at bounding box center [1130, 236] width 124 height 18
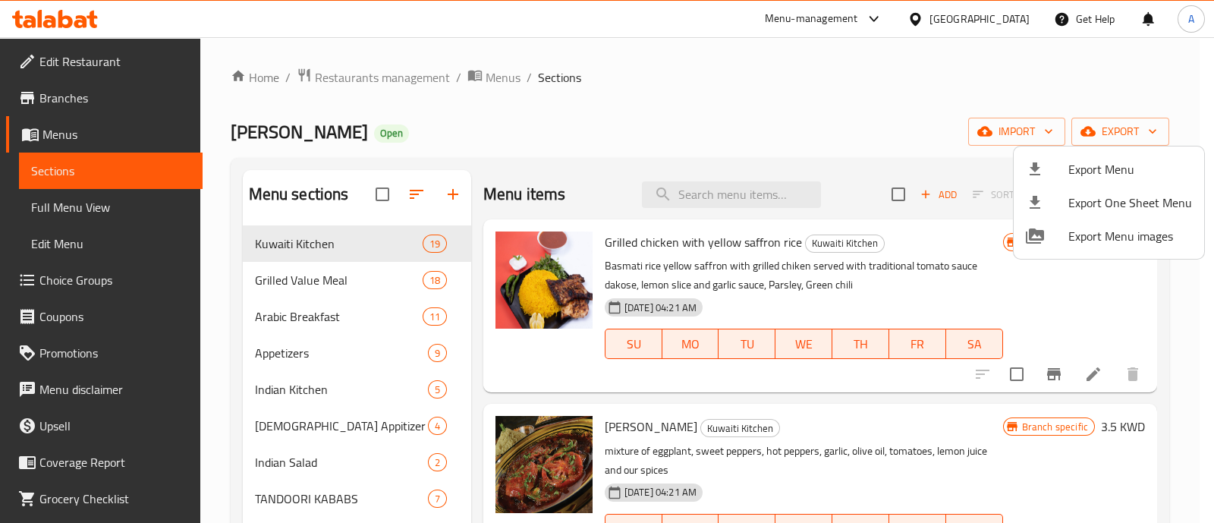
click at [353, 62] on div at bounding box center [607, 261] width 1214 height 523
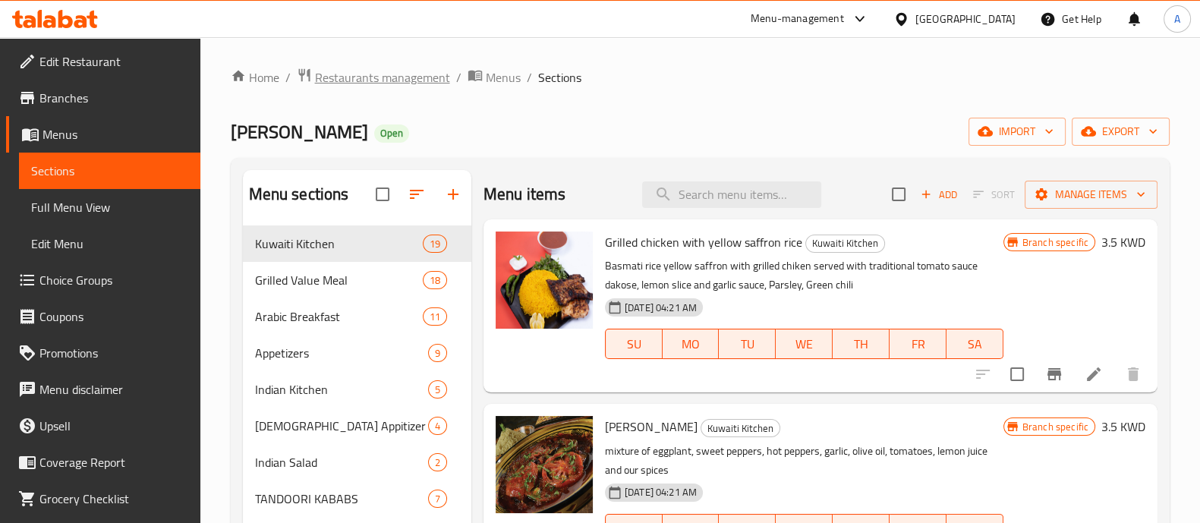
click at [351, 74] on span "Restaurants management" at bounding box center [382, 77] width 135 height 18
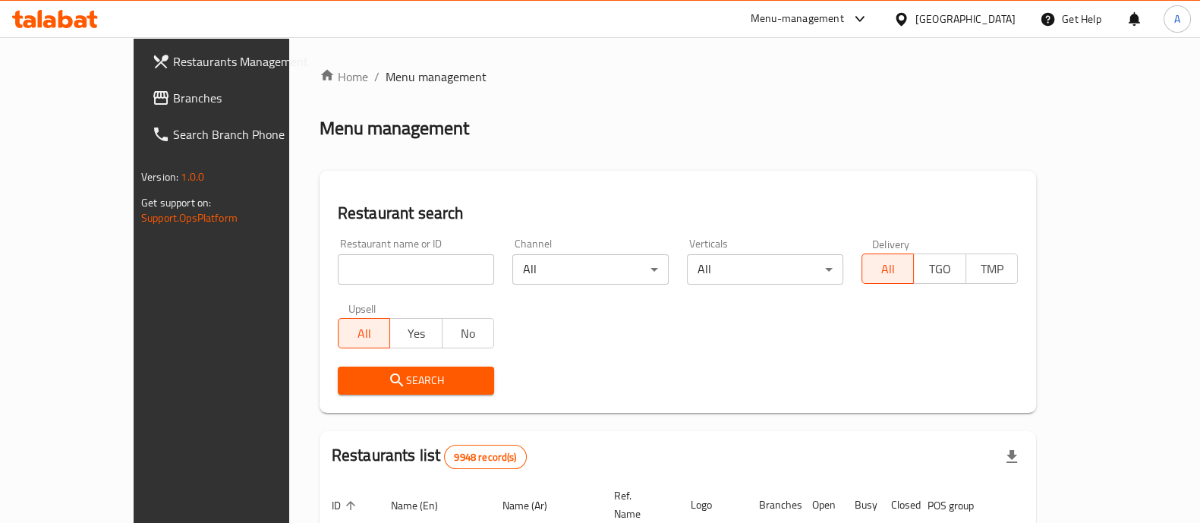
click at [355, 252] on div "Restaurant name or ID Restaurant name or ID" at bounding box center [416, 261] width 156 height 46
drag, startPoint x: 351, startPoint y: 252, endPoint x: 348, endPoint y: 262, distance: 10.6
click at [349, 257] on div "Restaurant name or ID Restaurant name or ID" at bounding box center [416, 261] width 156 height 46
click at [338, 267] on input "search" at bounding box center [416, 269] width 156 height 30
type input "wholesome"
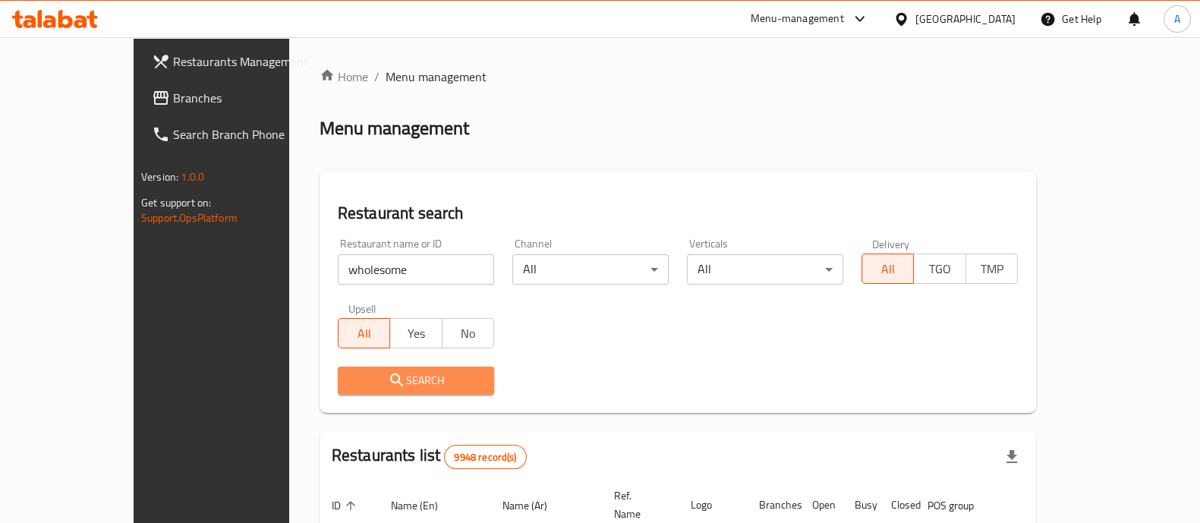
click at [350, 382] on span "Search" at bounding box center [416, 380] width 132 height 19
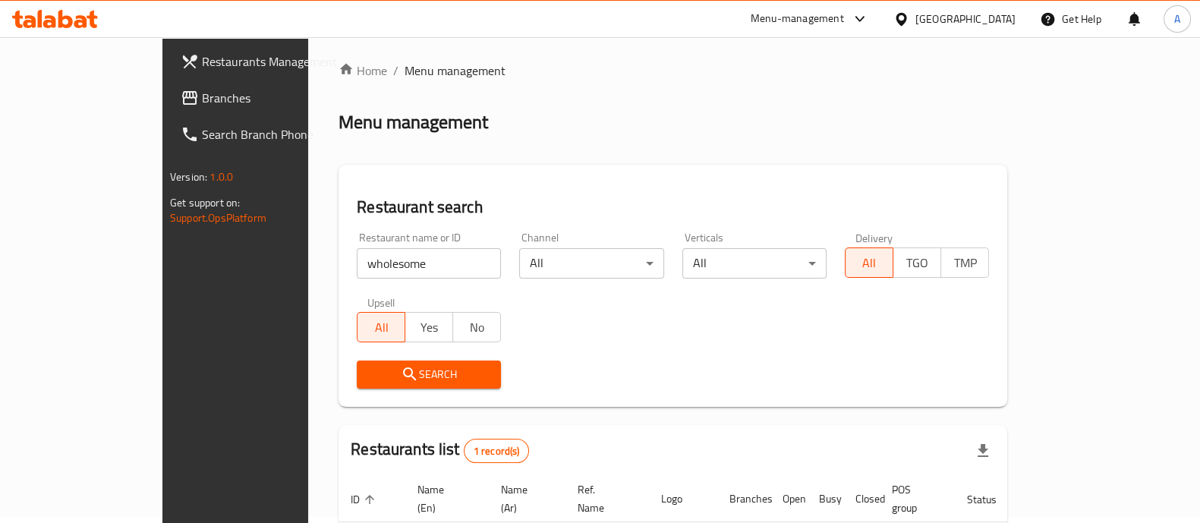
scroll to position [124, 0]
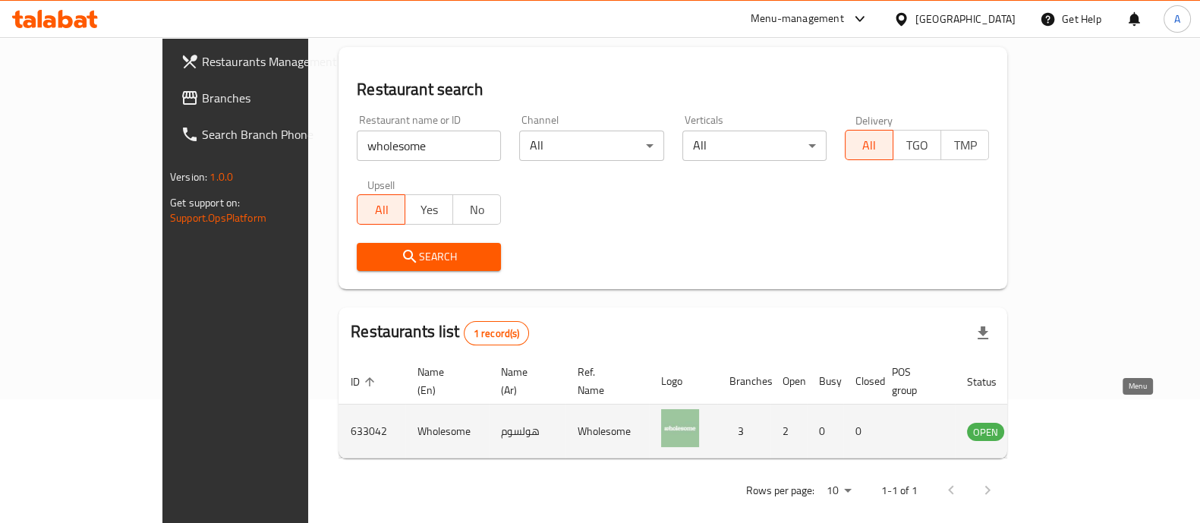
click at [1065, 422] on icon "enhanced table" at bounding box center [1055, 431] width 18 height 18
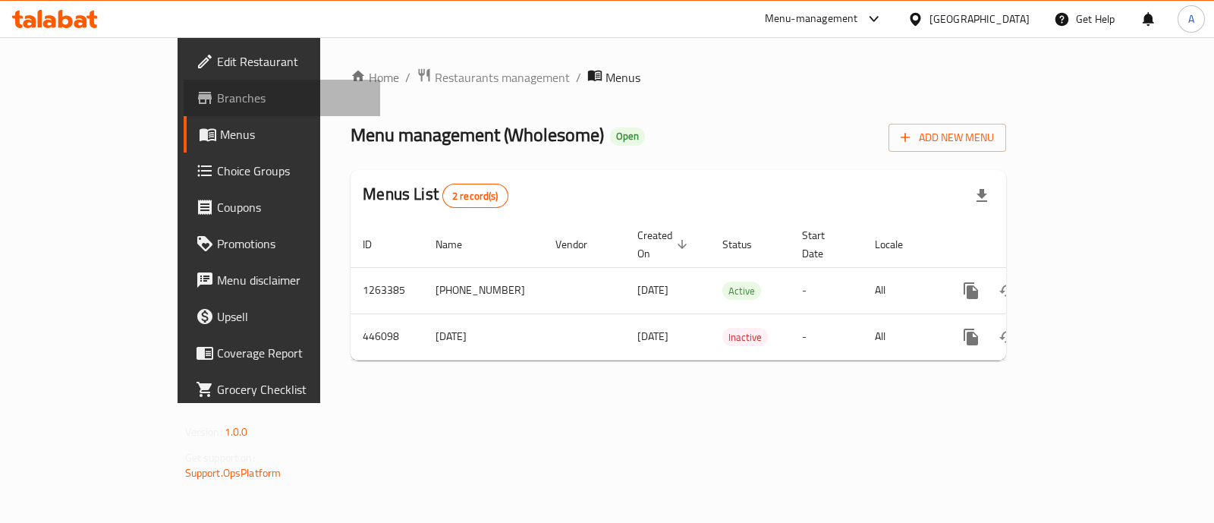
click at [217, 104] on span "Branches" at bounding box center [292, 98] width 151 height 18
